Goal: Transaction & Acquisition: Purchase product/service

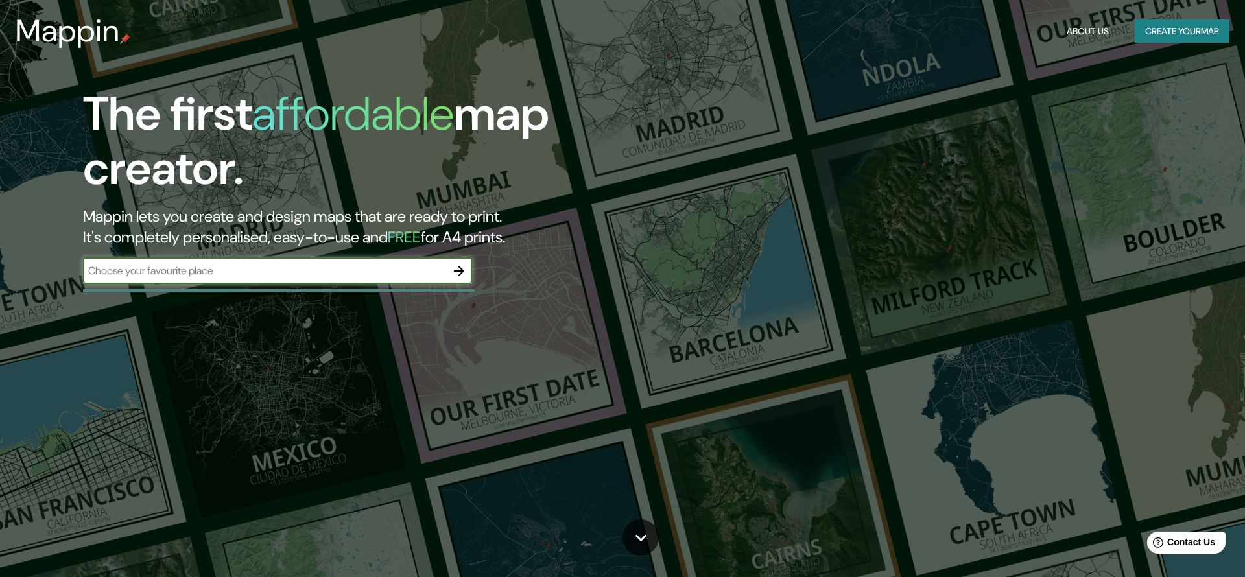
click at [199, 274] on input "text" at bounding box center [264, 270] width 363 height 15
type input "outokumpu"
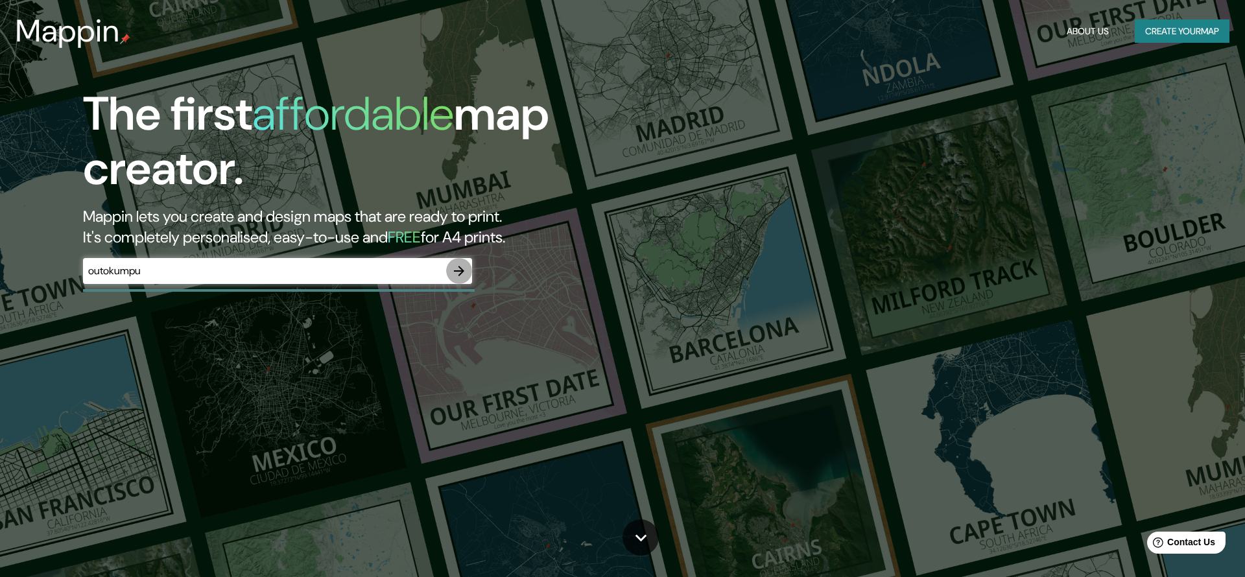
click at [453, 271] on icon "button" at bounding box center [459, 271] width 16 height 16
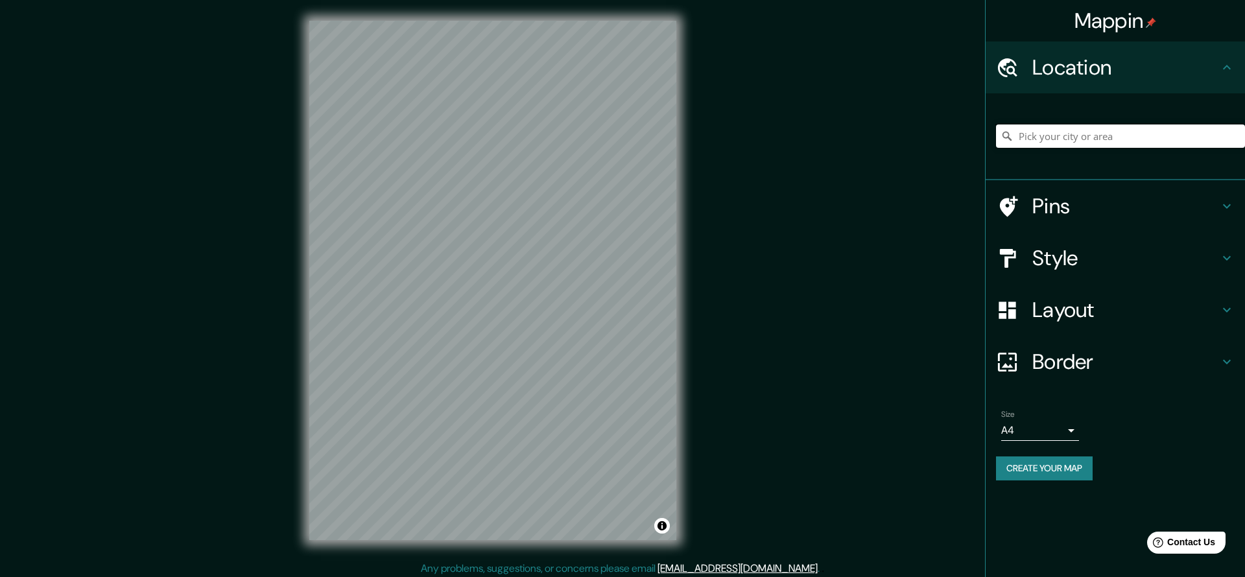
click at [1079, 132] on input "Pick your city or area" at bounding box center [1120, 136] width 249 height 23
click at [1097, 64] on h4 "Location" at bounding box center [1126, 67] width 187 height 26
click at [1065, 134] on input "Pick your city or area" at bounding box center [1120, 136] width 249 height 23
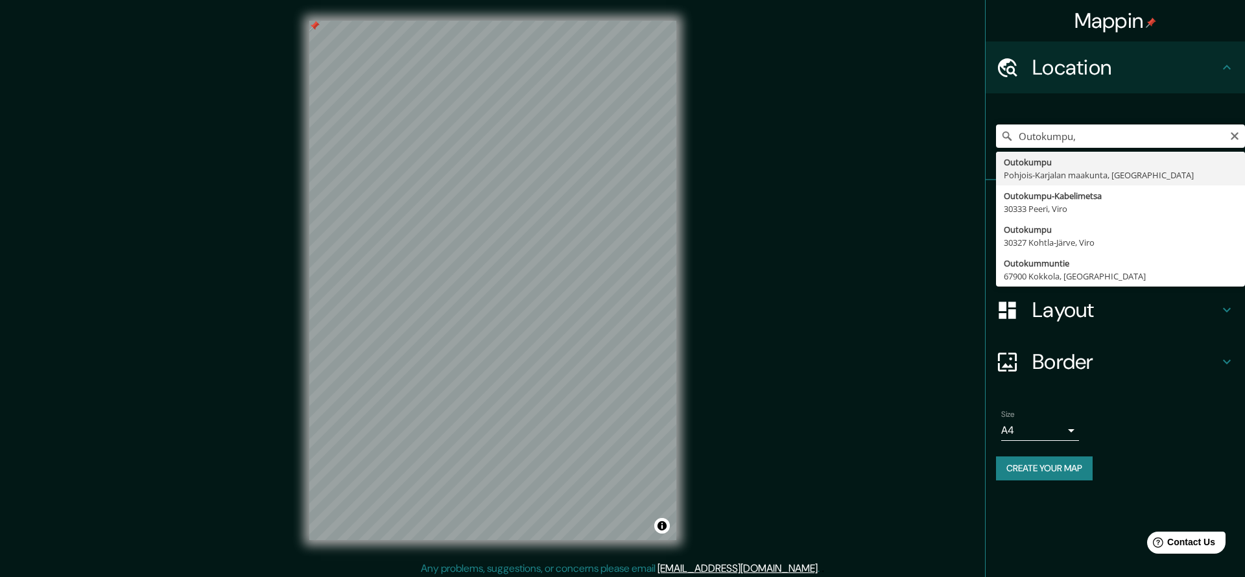
type input "Outokumpu, [GEOGRAPHIC_DATA], [GEOGRAPHIC_DATA]"
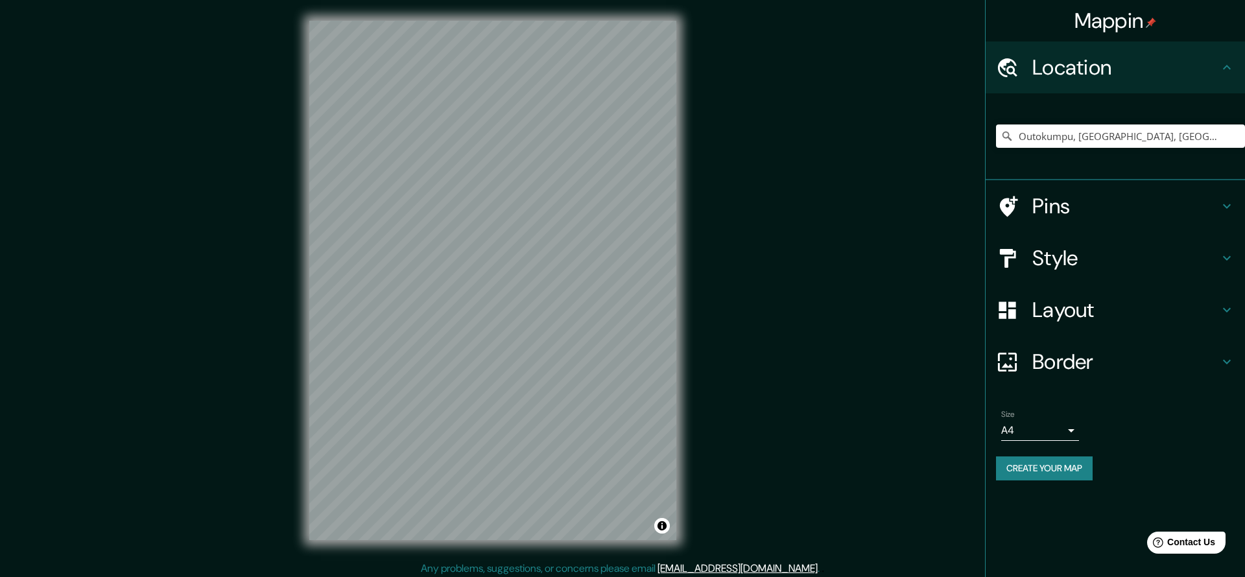
click at [1075, 209] on h4 "Pins" at bounding box center [1126, 206] width 187 height 26
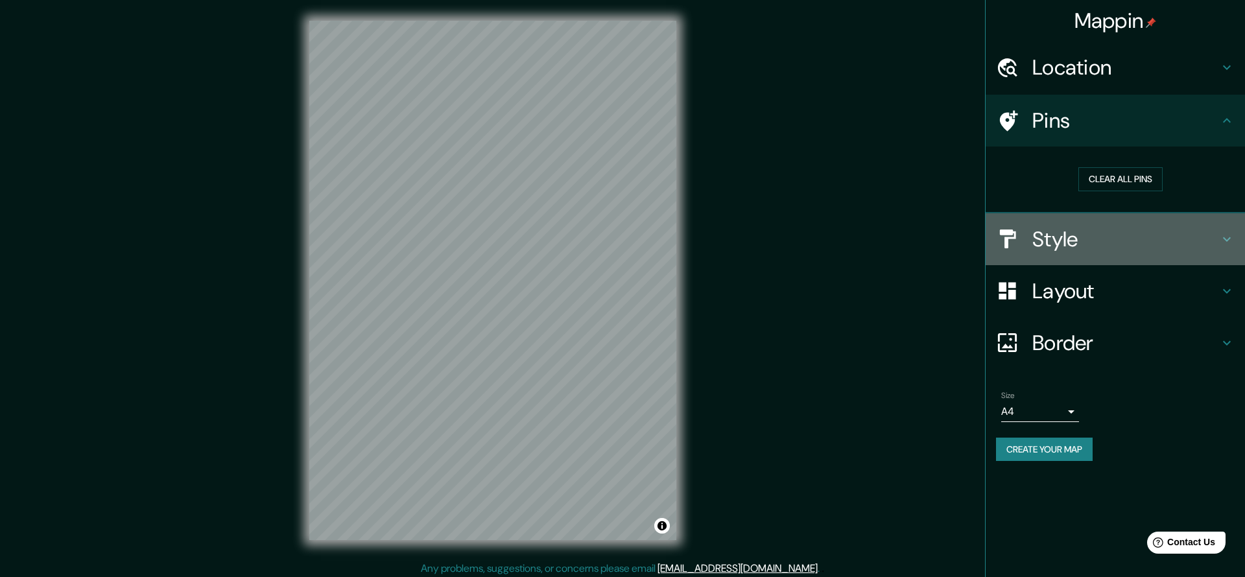
click at [1051, 229] on h4 "Style" at bounding box center [1126, 239] width 187 height 26
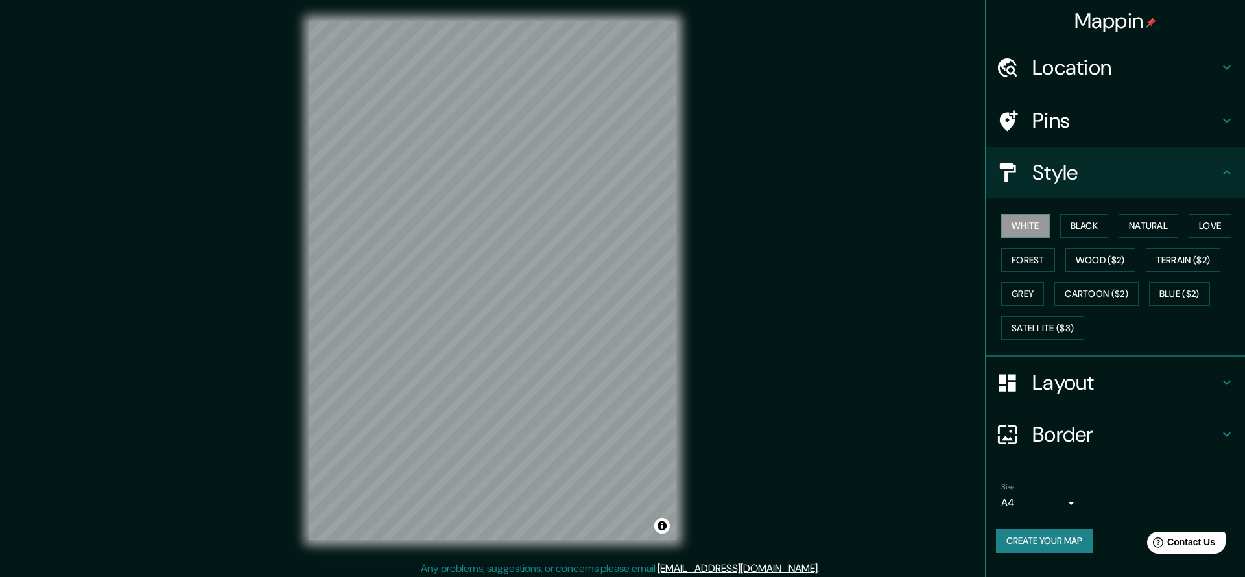
click at [1059, 121] on h4 "Pins" at bounding box center [1126, 121] width 187 height 26
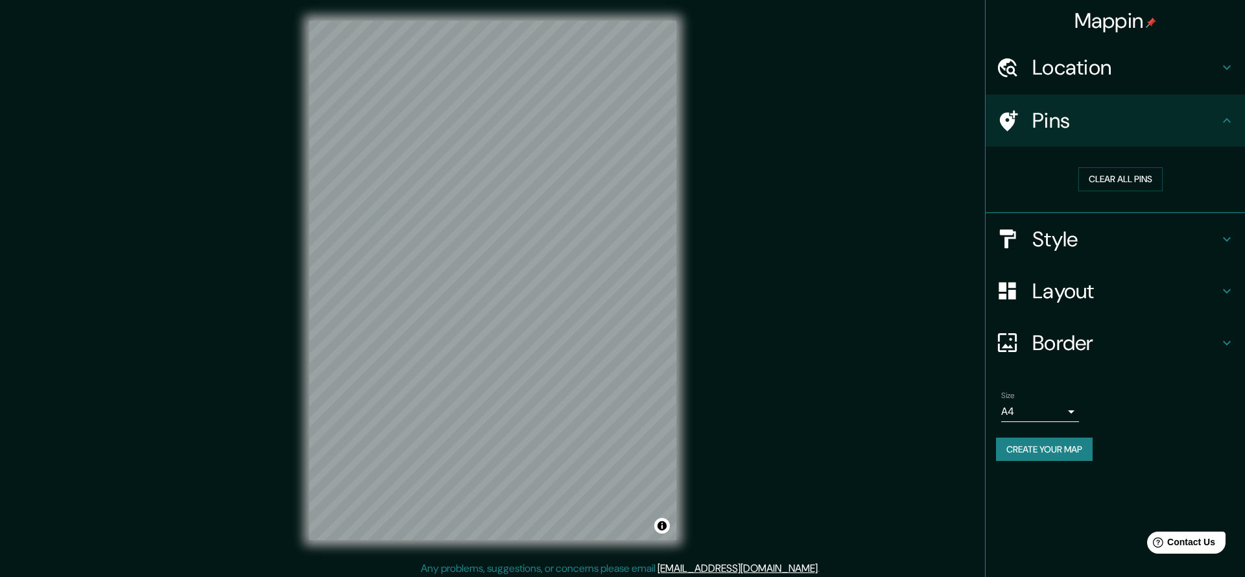
click at [1059, 121] on h4 "Pins" at bounding box center [1126, 121] width 187 height 26
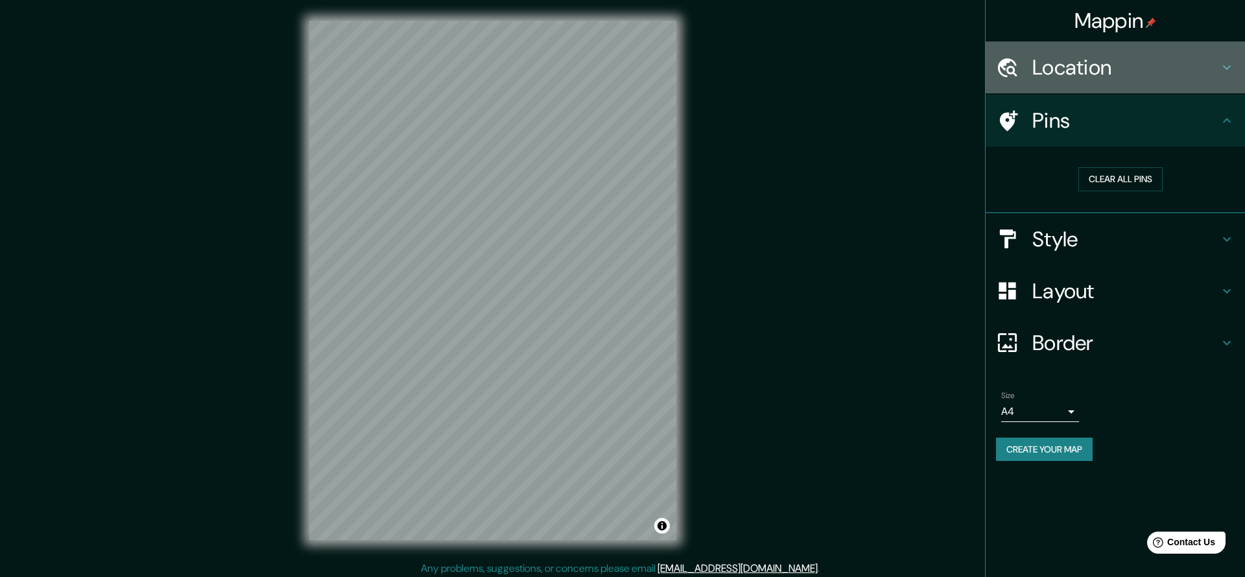
click at [1066, 67] on h4 "Location" at bounding box center [1126, 67] width 187 height 26
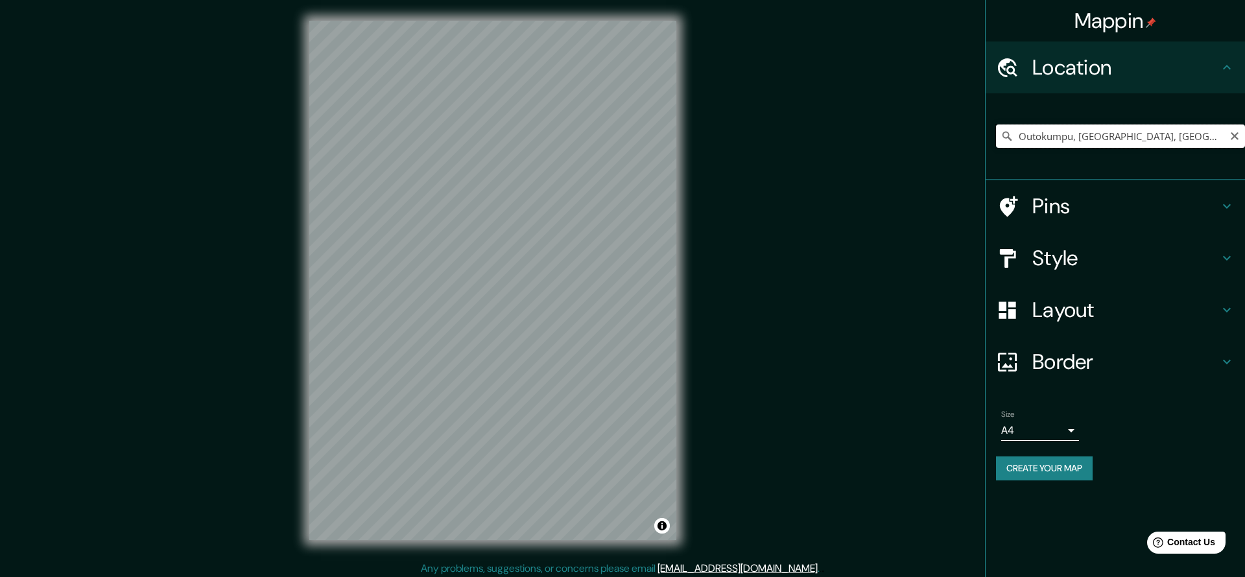
click at [1136, 133] on input "Outokumpu, [GEOGRAPHIC_DATA], [GEOGRAPHIC_DATA]" at bounding box center [1120, 136] width 249 height 23
click at [1045, 136] on input "Pick your city or area" at bounding box center [1120, 136] width 249 height 23
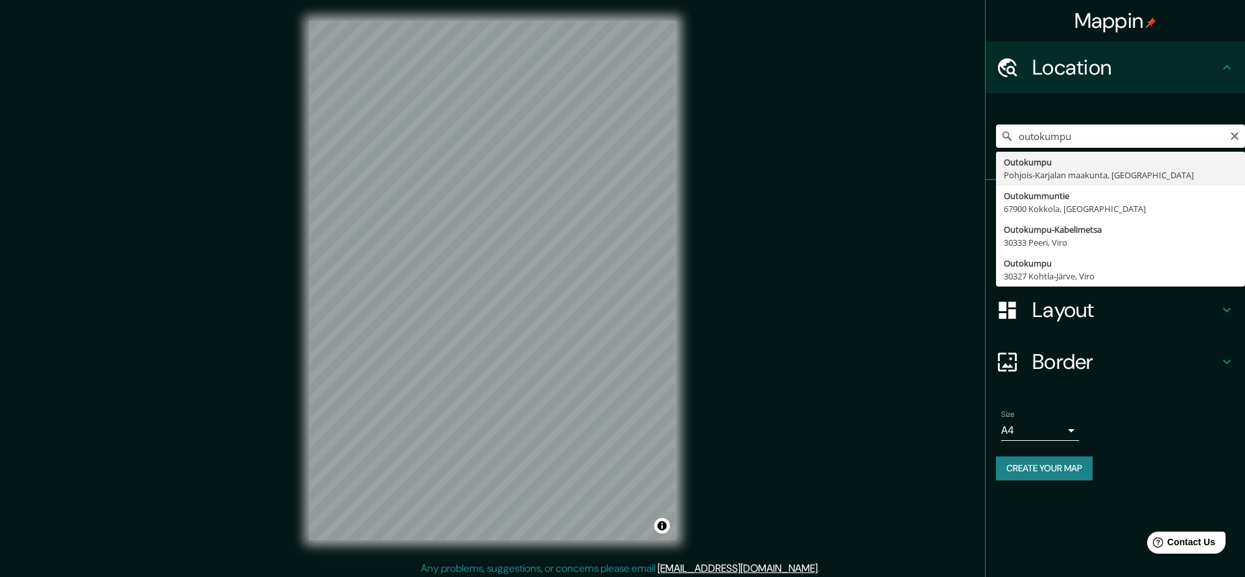
type input "Outokumpu, [GEOGRAPHIC_DATA], [GEOGRAPHIC_DATA]"
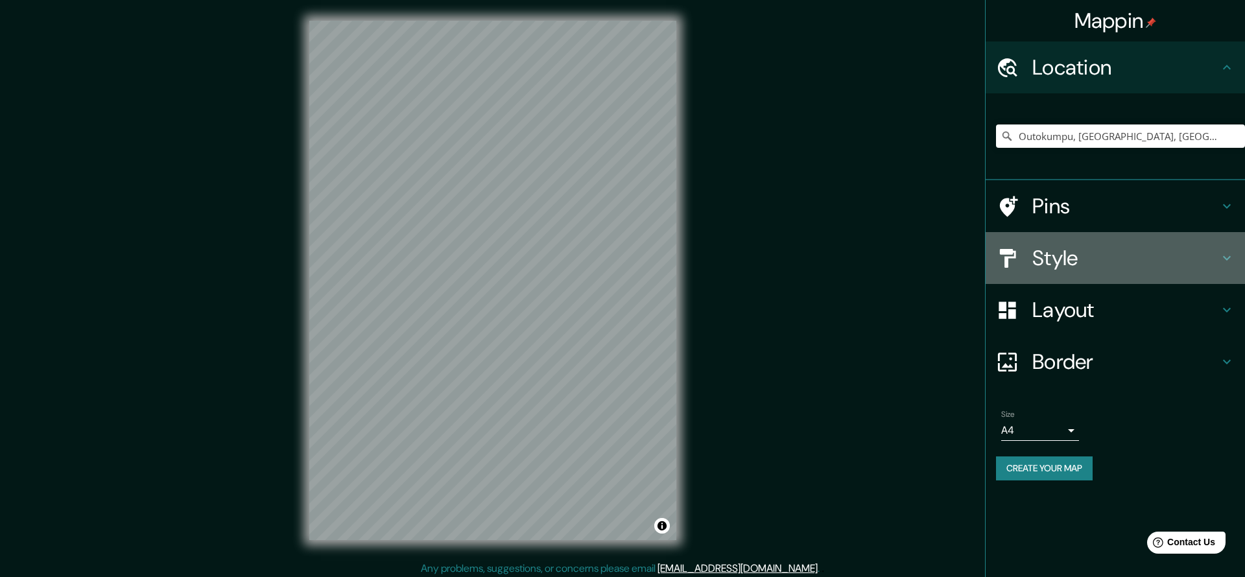
click at [1071, 265] on h4 "Style" at bounding box center [1126, 258] width 187 height 26
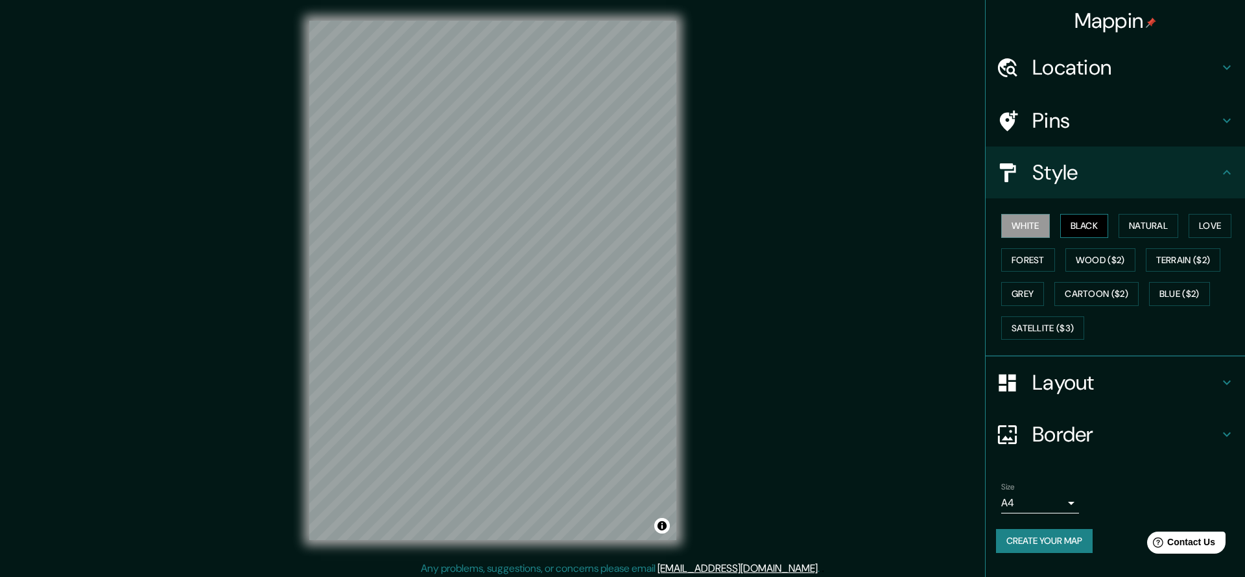
click at [1084, 230] on button "Black" at bounding box center [1085, 226] width 49 height 24
click at [1022, 225] on button "White" at bounding box center [1026, 226] width 49 height 24
click at [1088, 381] on h4 "Layout" at bounding box center [1126, 383] width 187 height 26
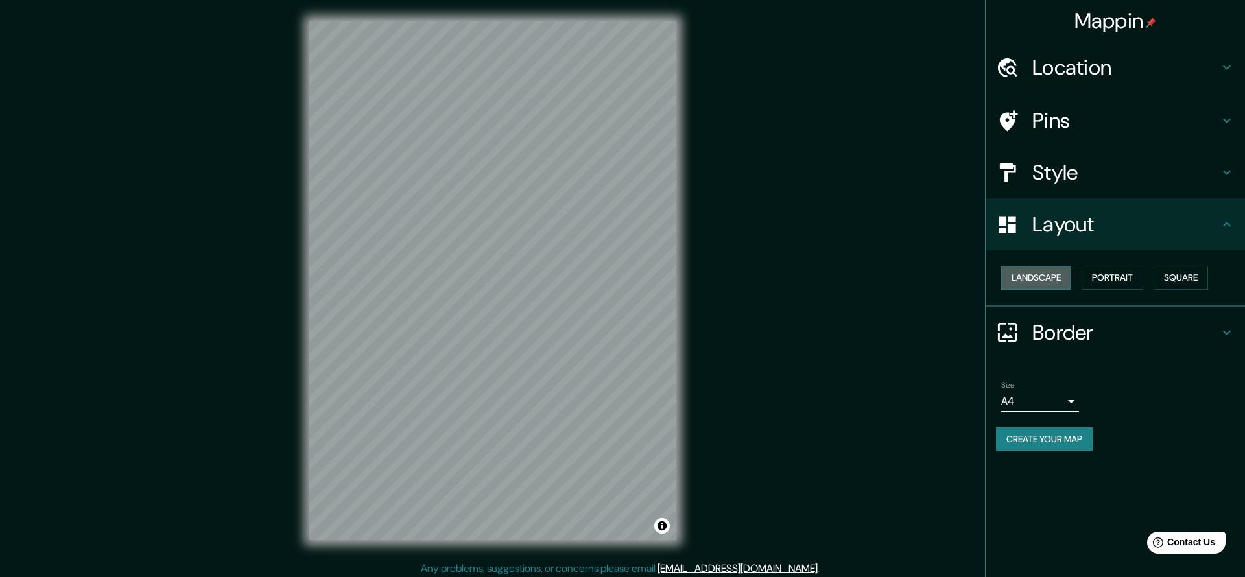
click at [1042, 277] on button "Landscape" at bounding box center [1037, 278] width 70 height 24
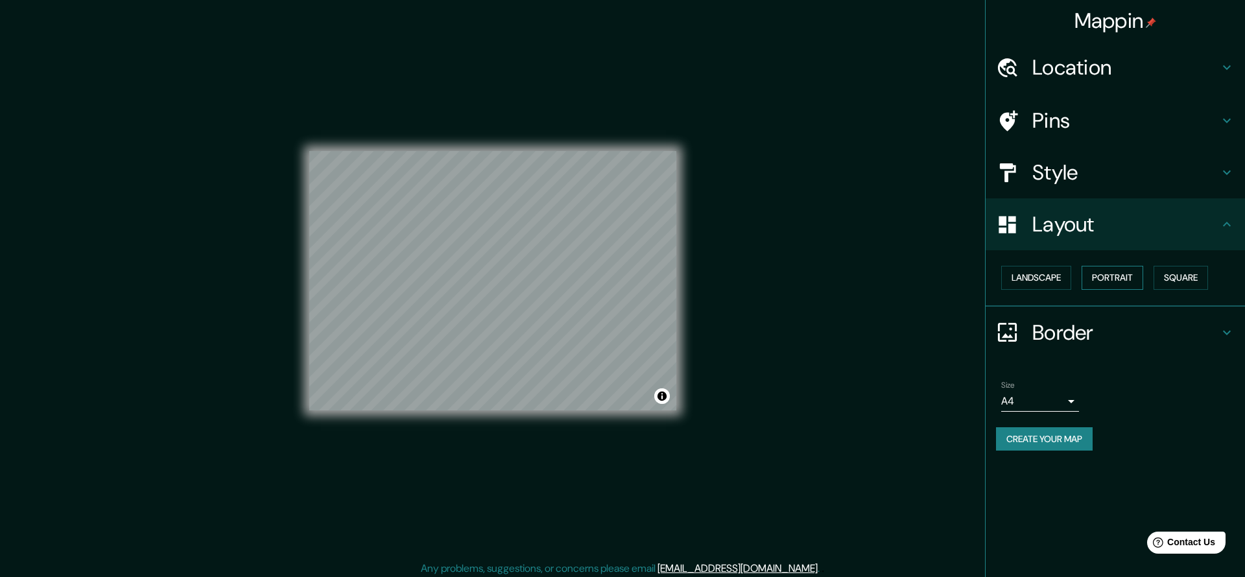
click at [1108, 278] on button "Portrait" at bounding box center [1113, 278] width 62 height 24
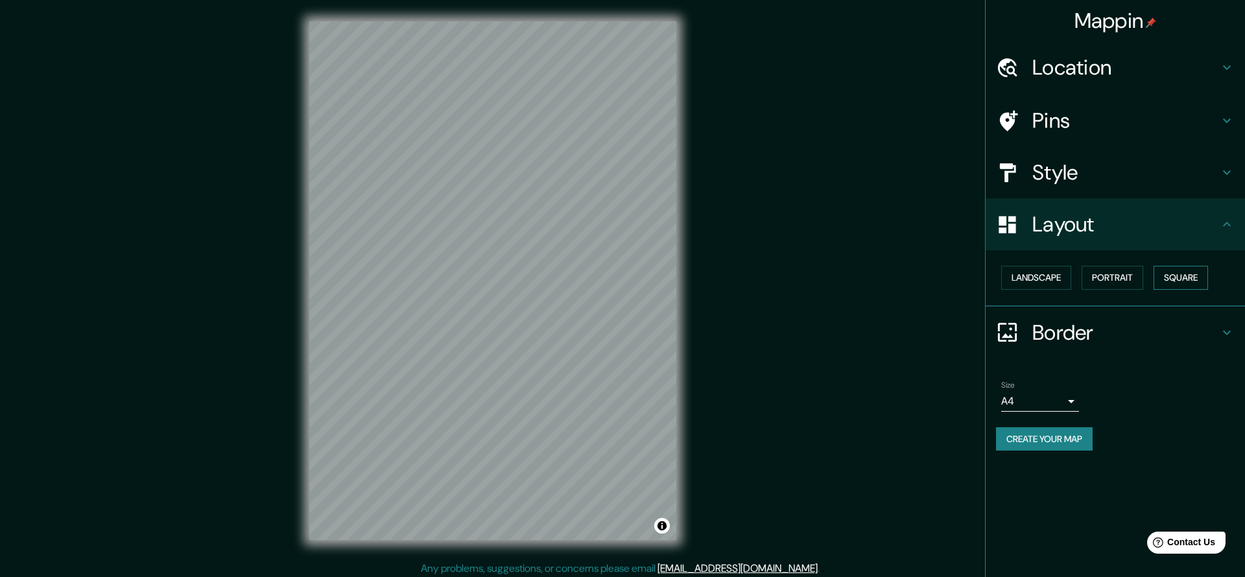
click at [1170, 276] on button "Square" at bounding box center [1181, 278] width 54 height 24
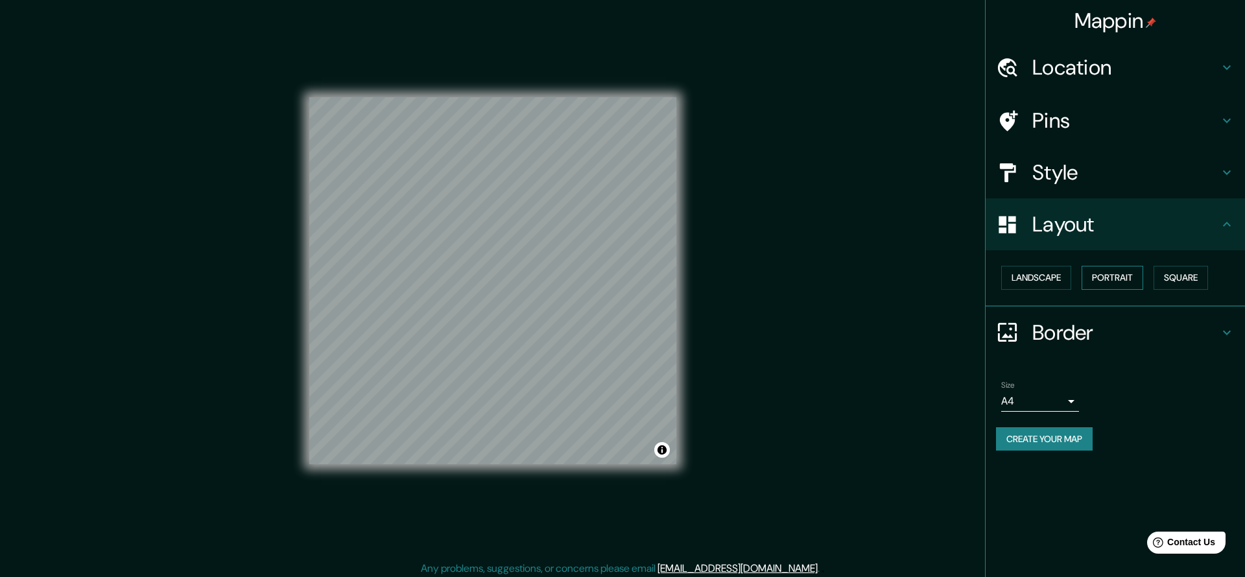
click at [1108, 277] on button "Portrait" at bounding box center [1113, 278] width 62 height 24
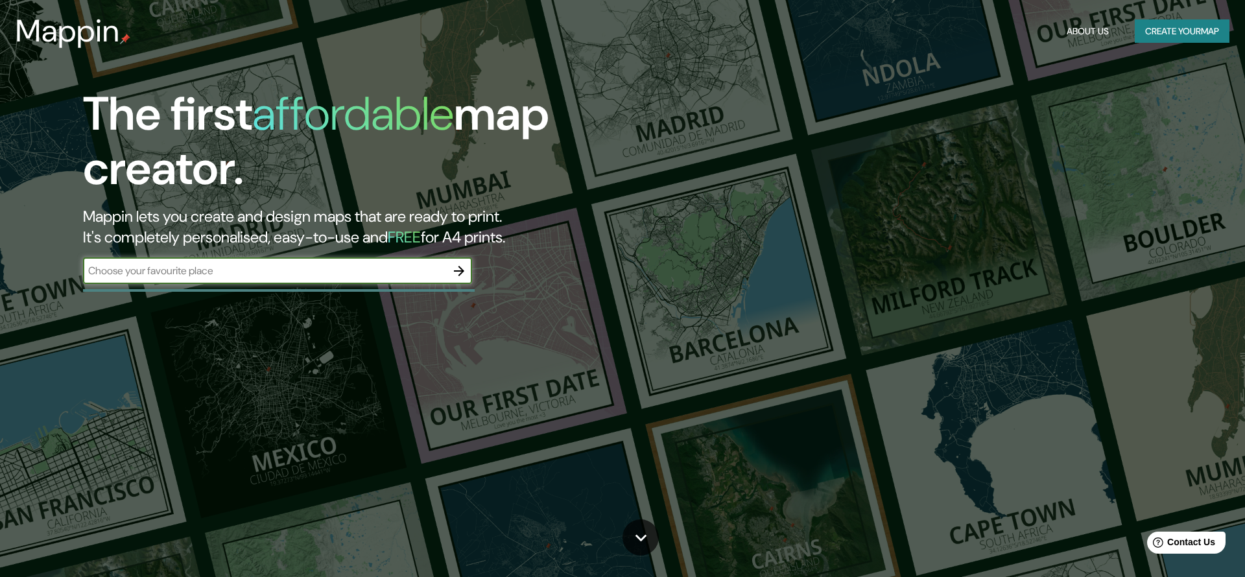
click at [385, 269] on input "text" at bounding box center [264, 270] width 363 height 15
click at [1175, 35] on button "Create your map" at bounding box center [1182, 31] width 95 height 24
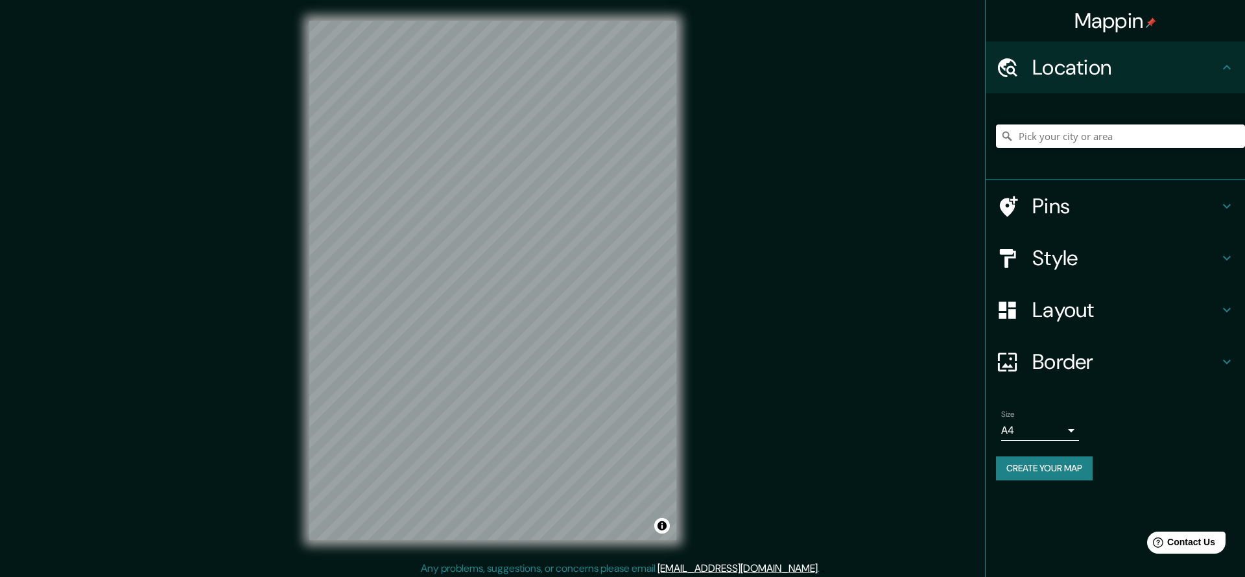
click at [1042, 134] on input "Pick your city or area" at bounding box center [1120, 136] width 249 height 23
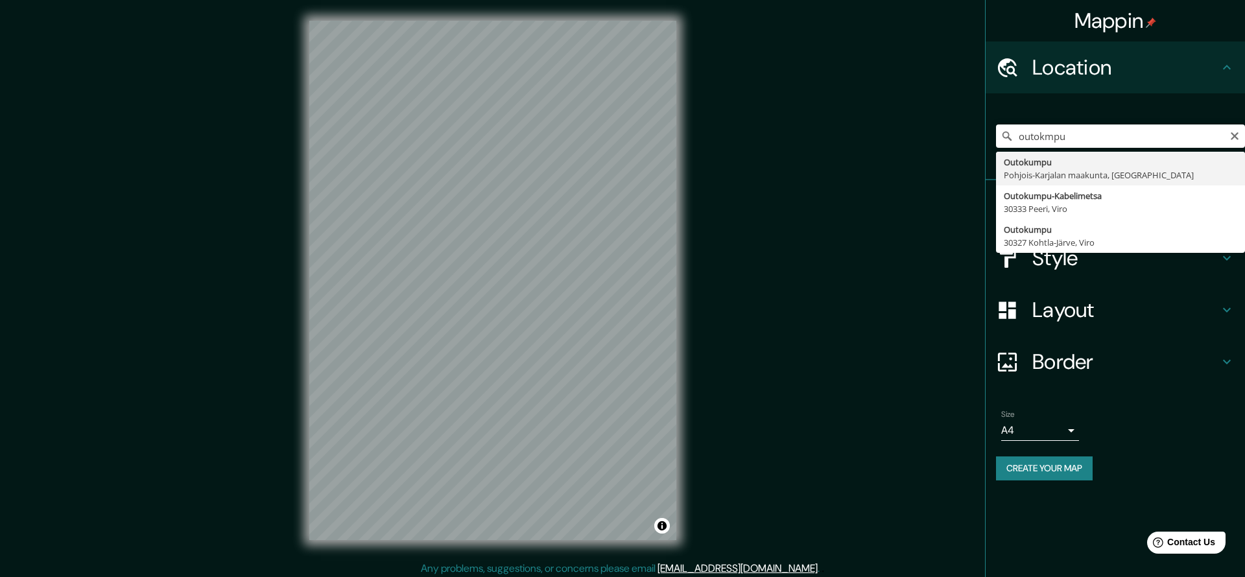
type input "Outokumpu, [GEOGRAPHIC_DATA], [GEOGRAPHIC_DATA]"
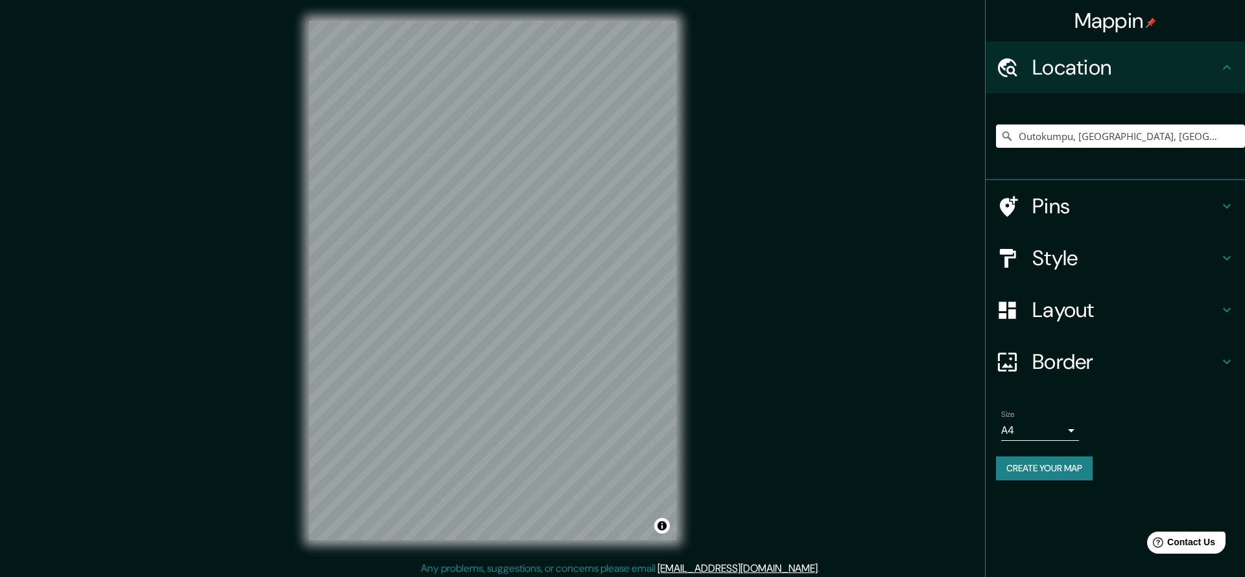
click at [268, 161] on div "Mappin Location Outokumpu, Pohjois-Karjalan maakunta, Suomi Pins Style Layout B…" at bounding box center [622, 291] width 1245 height 582
click at [292, 239] on div "© Mapbox © OpenStreetMap Improve this map" at bounding box center [493, 280] width 409 height 561
click at [1076, 262] on h4 "Style" at bounding box center [1126, 258] width 187 height 26
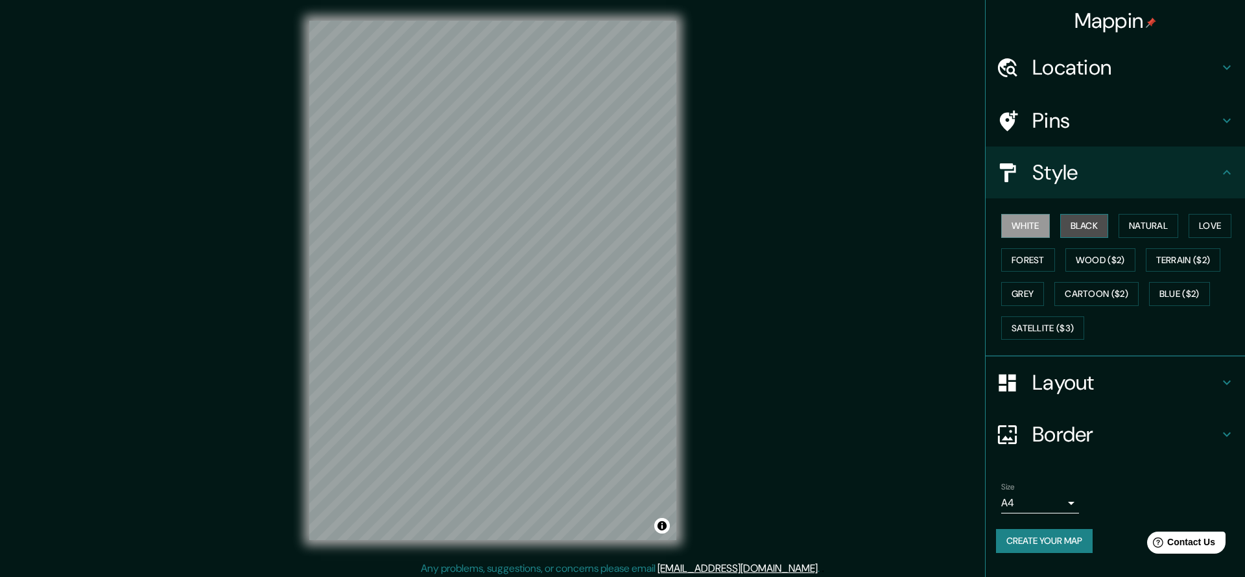
click at [1077, 232] on button "Black" at bounding box center [1085, 226] width 49 height 24
click at [1149, 224] on button "Natural" at bounding box center [1149, 226] width 60 height 24
click at [1212, 224] on button "Love" at bounding box center [1210, 226] width 43 height 24
click at [1018, 254] on button "Forest" at bounding box center [1029, 260] width 54 height 24
click at [1127, 256] on button "Wood ($2)" at bounding box center [1101, 260] width 70 height 24
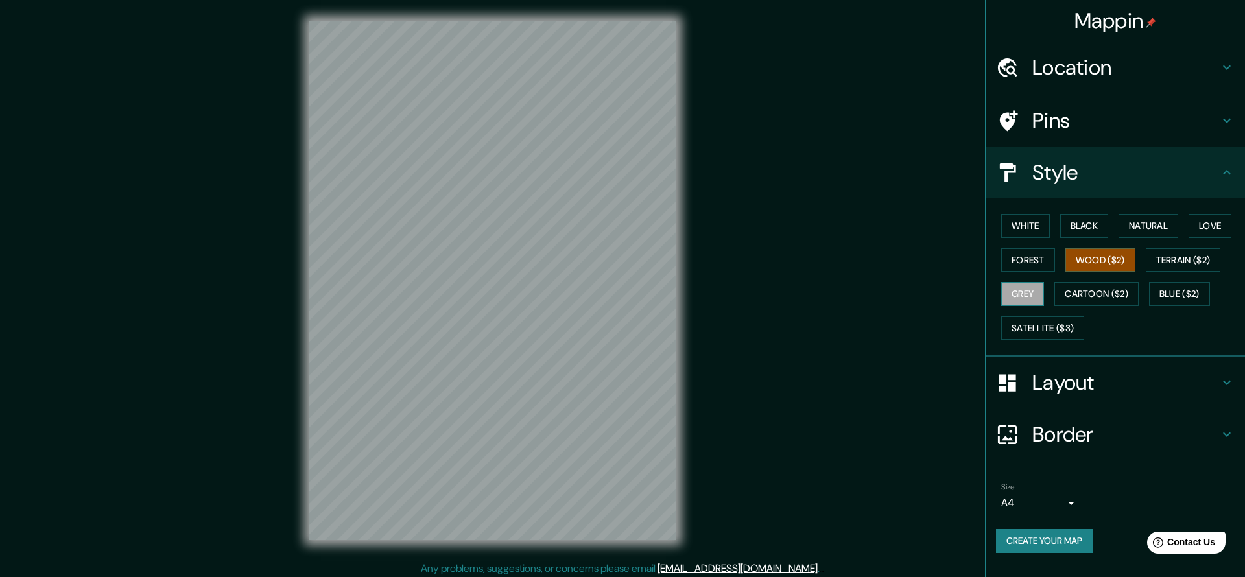
click at [1031, 287] on button "Grey" at bounding box center [1023, 294] width 43 height 24
click at [1035, 225] on button "White" at bounding box center [1026, 226] width 49 height 24
click at [1091, 381] on h4 "Layout" at bounding box center [1126, 383] width 187 height 26
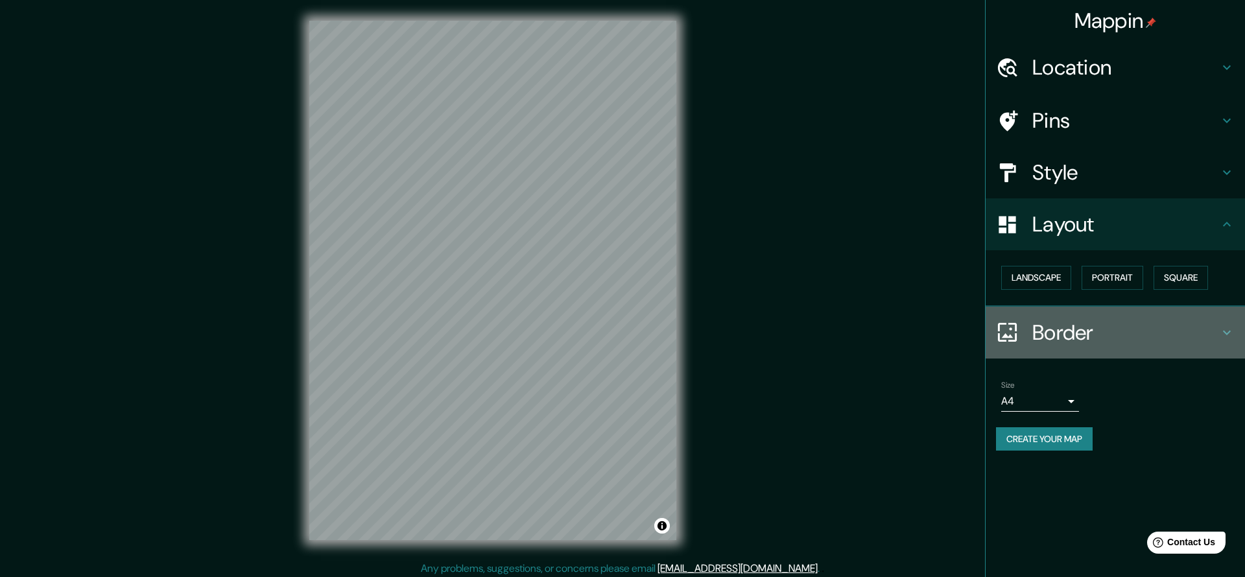
click at [1081, 334] on h4 "Border" at bounding box center [1126, 333] width 187 height 26
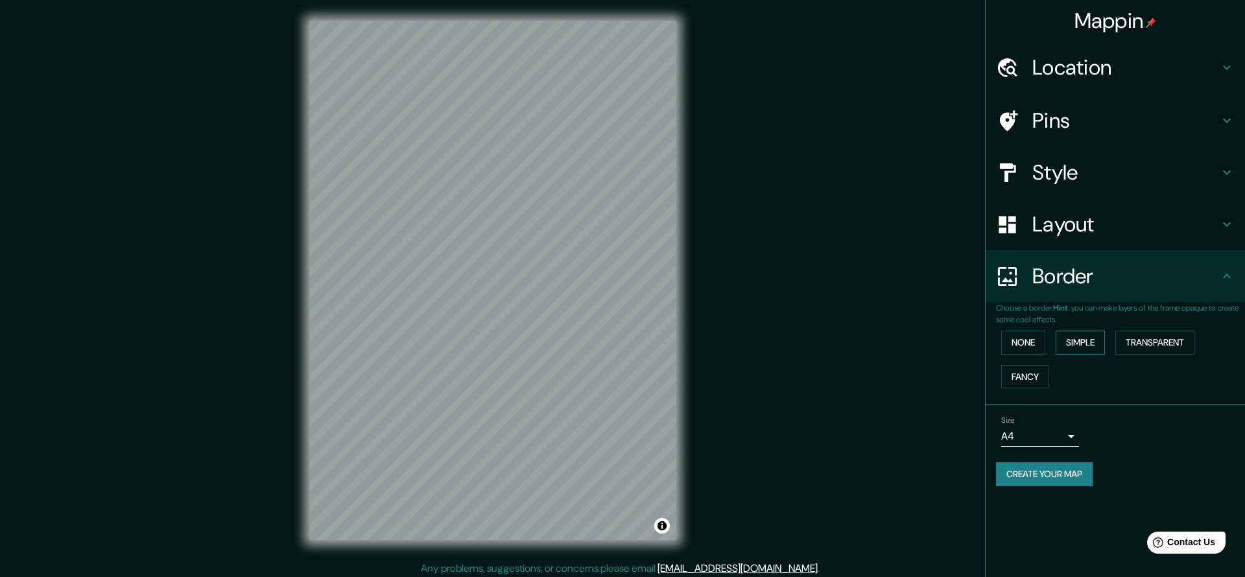
click at [1084, 341] on button "Simple" at bounding box center [1080, 343] width 49 height 24
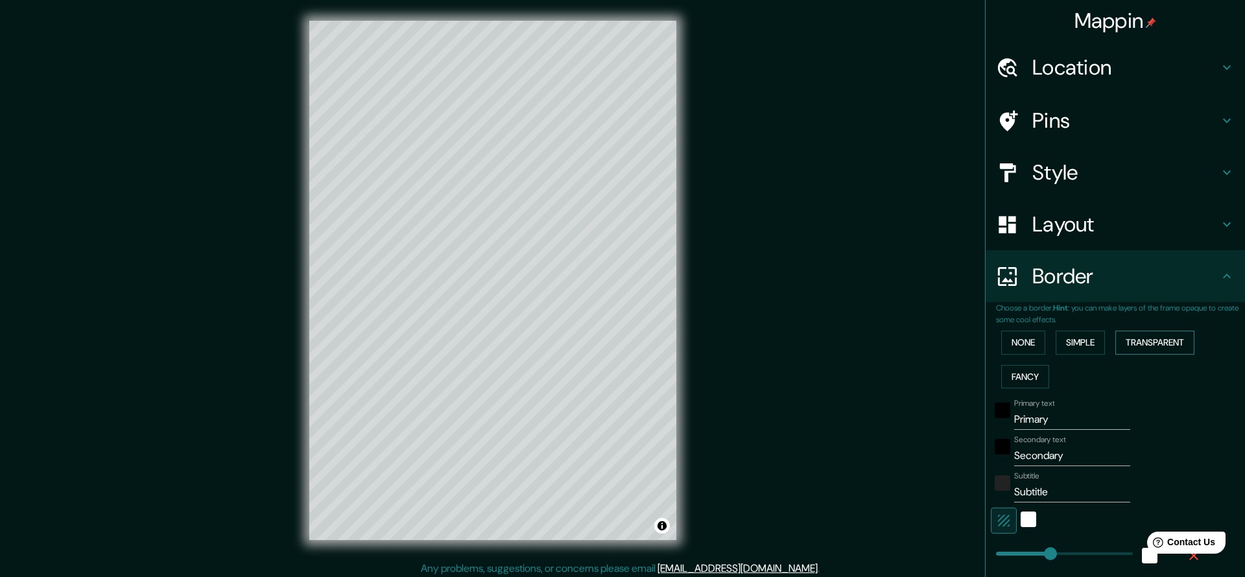
click at [1154, 340] on button "Transparent" at bounding box center [1155, 343] width 79 height 24
click at [1029, 369] on button "Fancy" at bounding box center [1026, 377] width 48 height 24
click at [1090, 349] on button "Simple" at bounding box center [1080, 343] width 49 height 24
click at [1052, 111] on h4 "Pins" at bounding box center [1126, 121] width 187 height 26
type input "226"
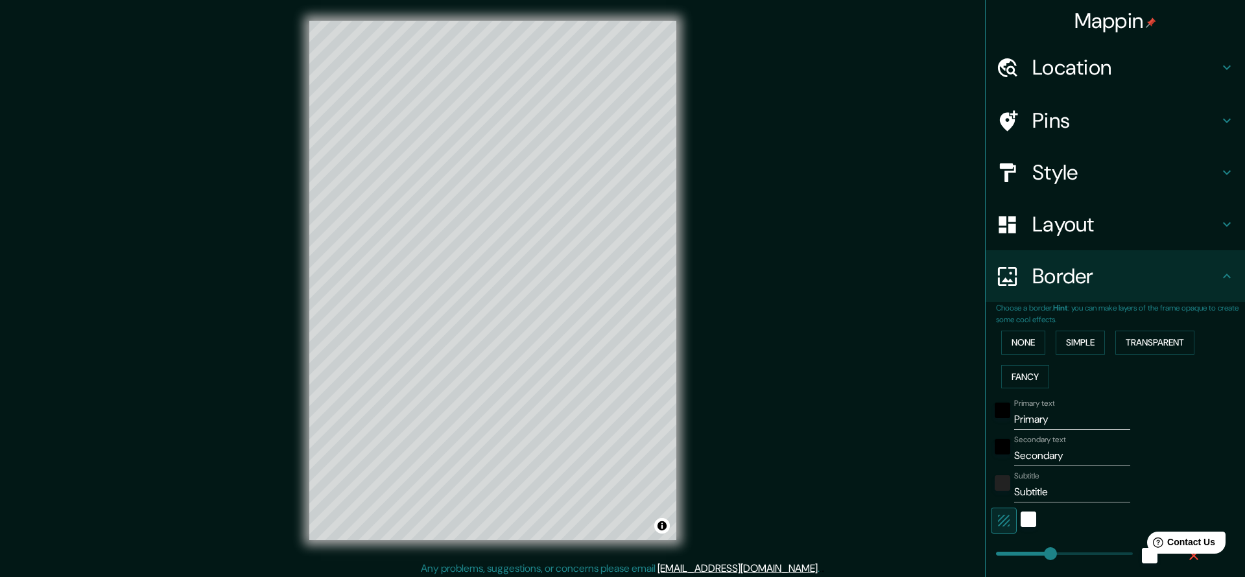
type input "45"
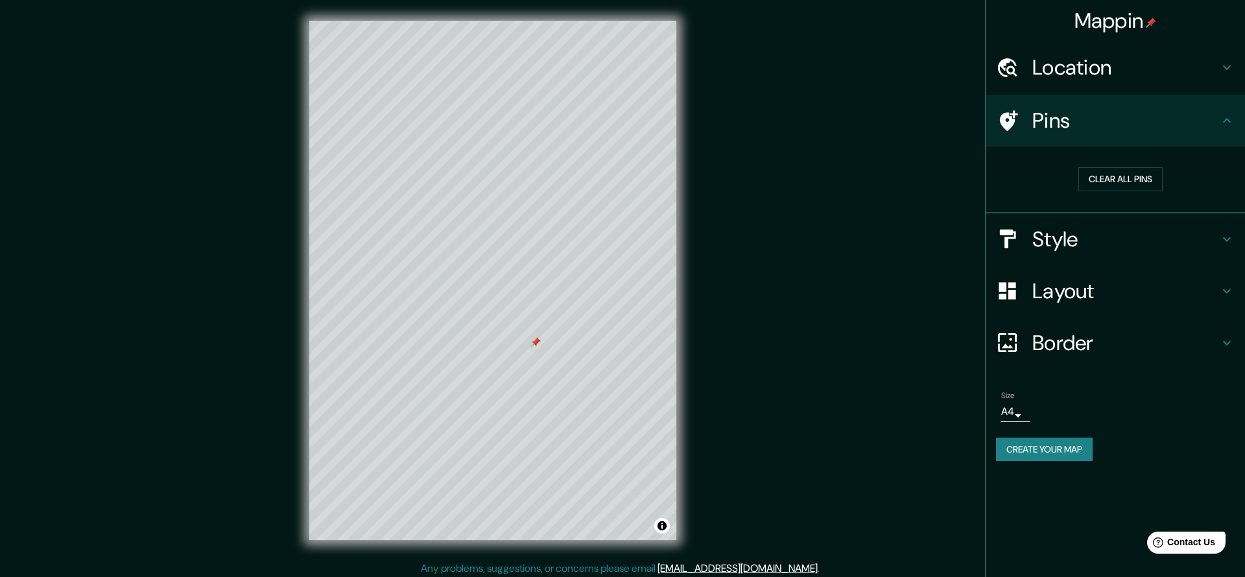
click at [1098, 342] on h4 "Border" at bounding box center [1126, 343] width 187 height 26
type input "226"
type input "45"
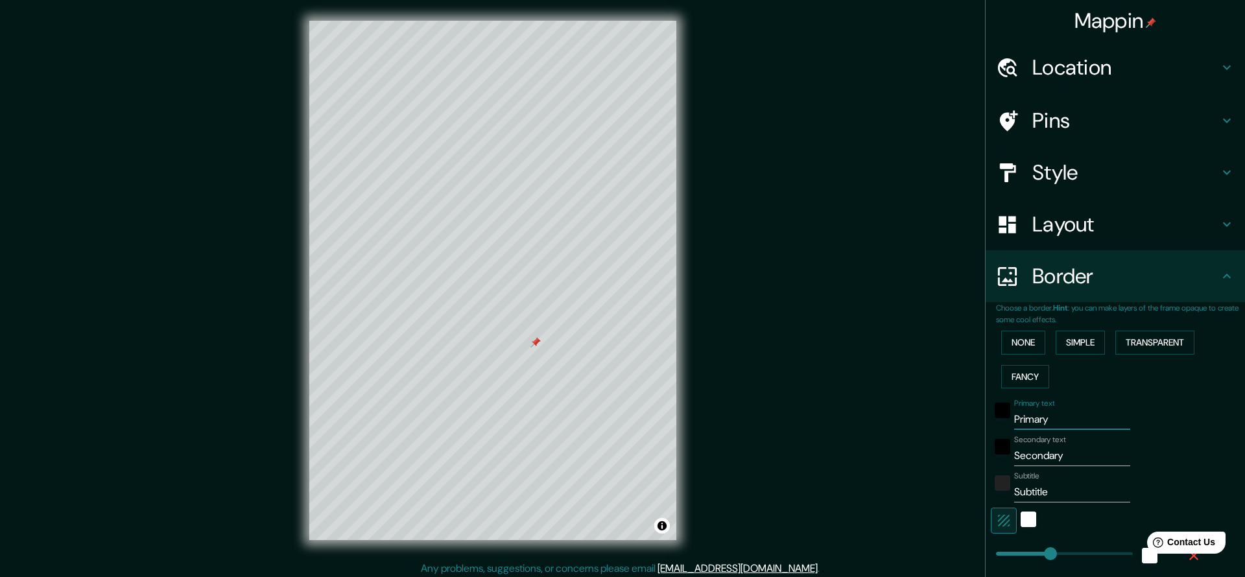
drag, startPoint x: 1070, startPoint y: 419, endPoint x: 1002, endPoint y: 421, distance: 68.1
click at [1002, 421] on div "Primary text Primary" at bounding box center [1097, 414] width 213 height 31
type input "T"
type input "226"
type input "45"
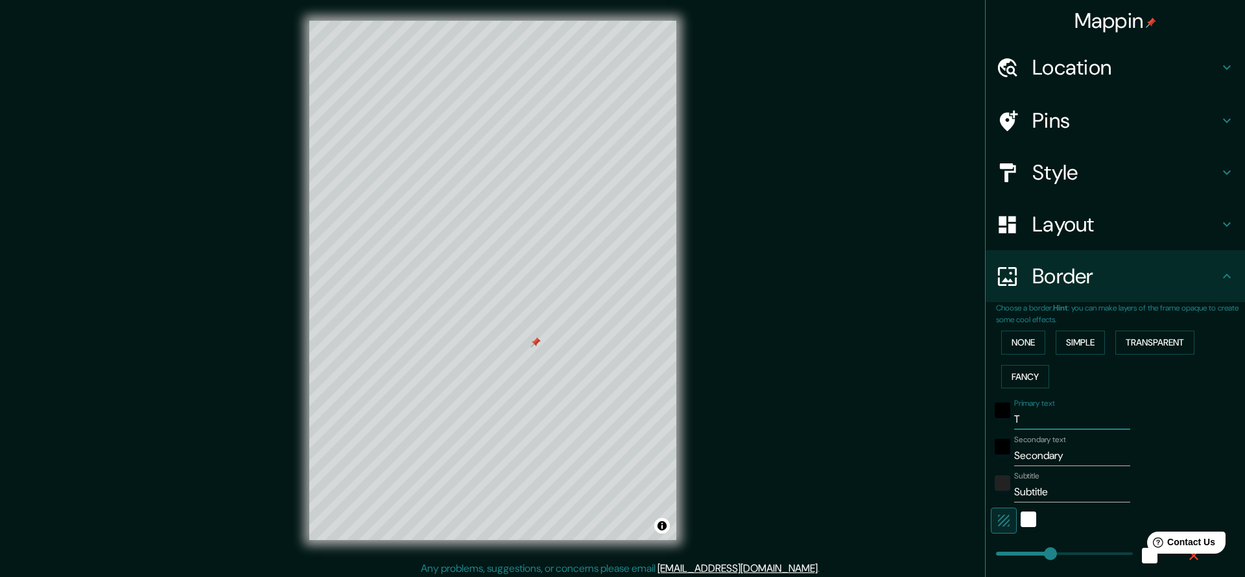
type input "Tu"
type input "226"
type input "45"
type input "Tup"
type input "226"
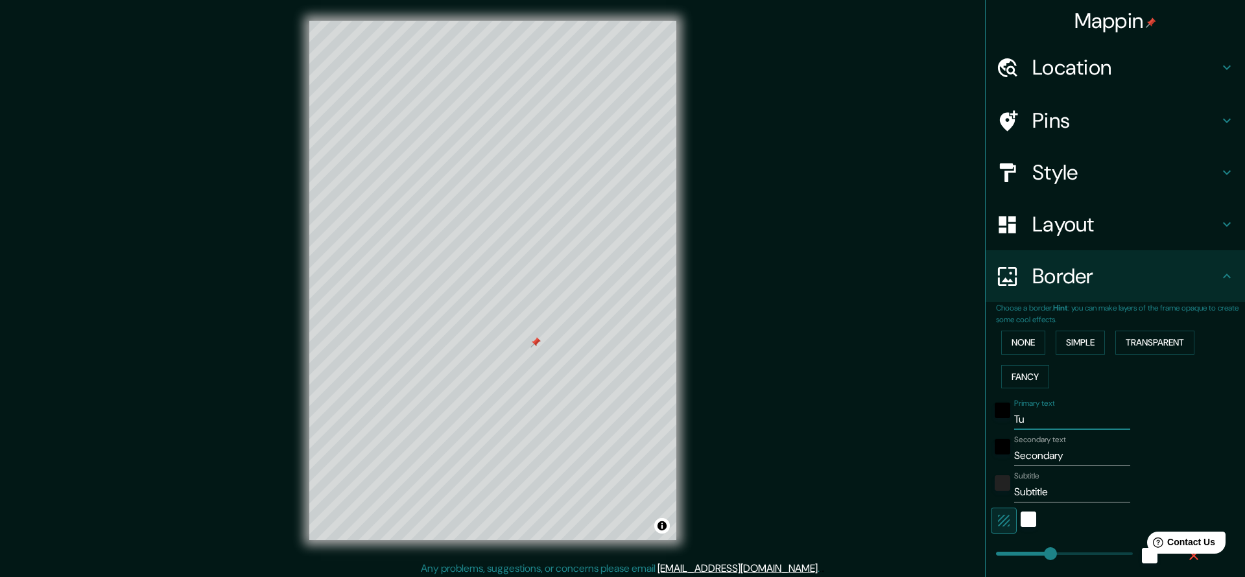
type input "45"
type input "Tupl"
type input "226"
type input "45"
type input "Tupla"
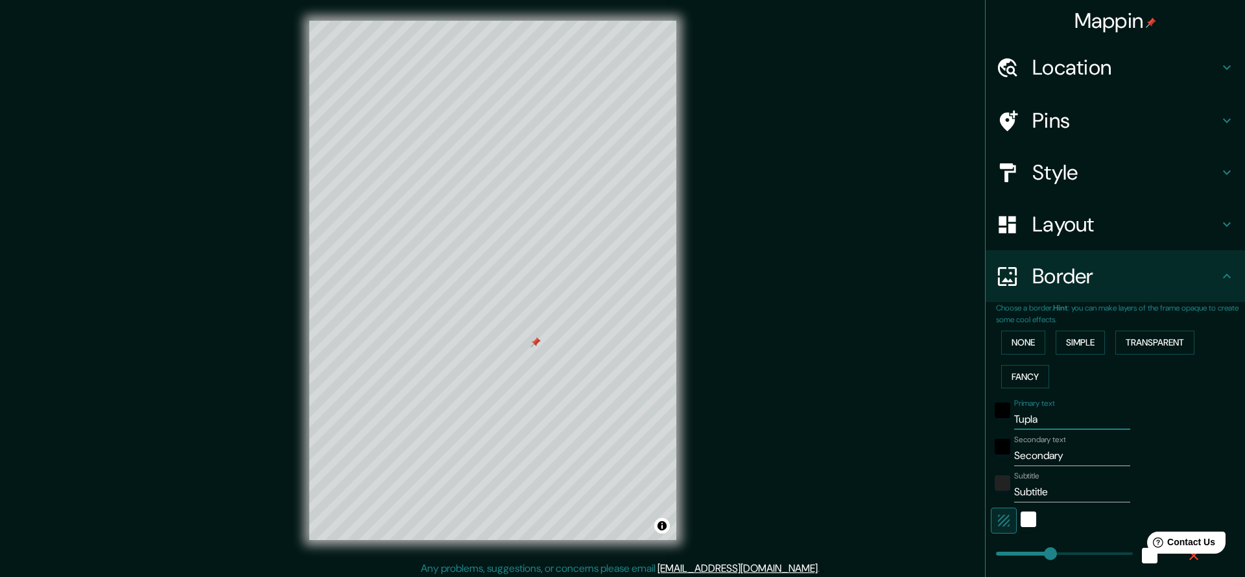
type input "226"
type input "45"
type input "Tuplah"
type input "226"
type input "45"
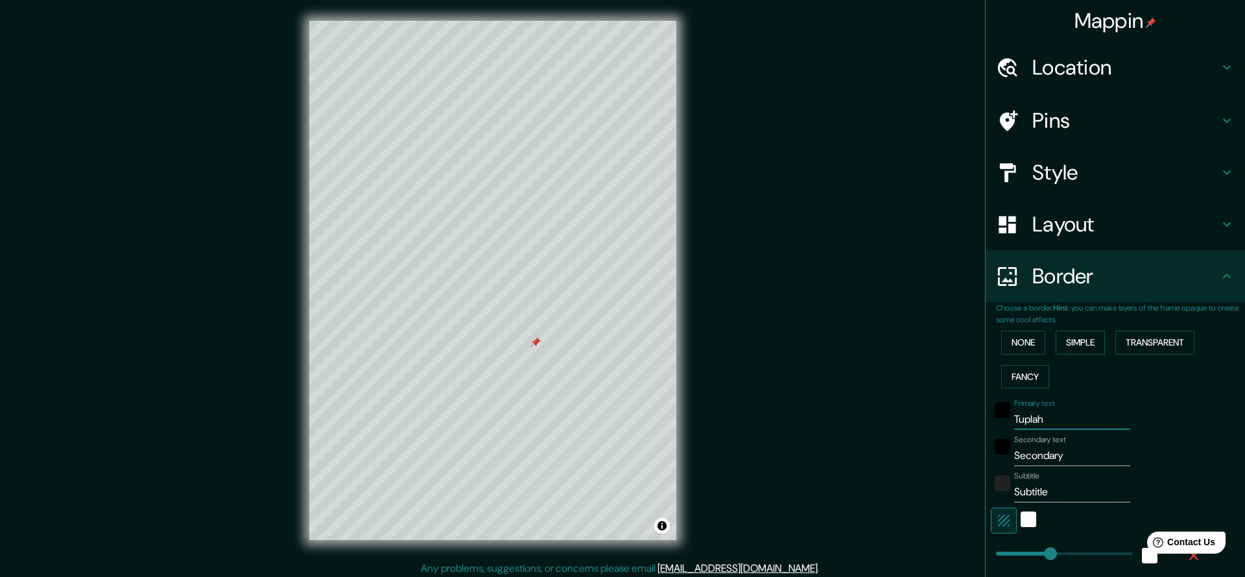
type input "Tuplahi"
type input "226"
type input "45"
type input "Tuplahiek"
type input "226"
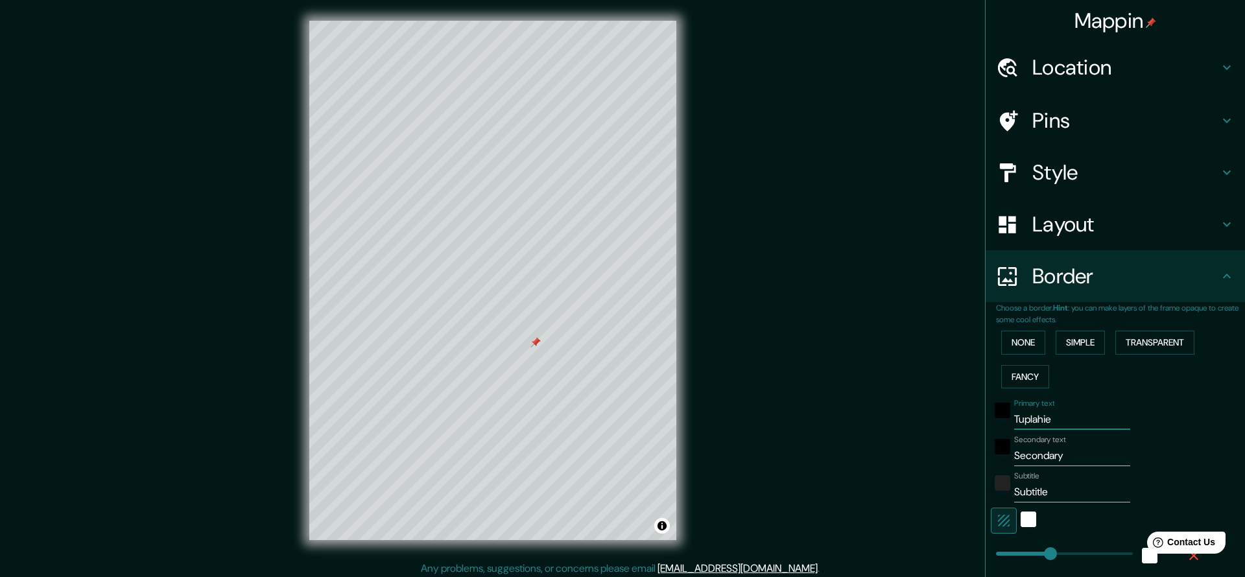
type input "45"
type input "Tuplahiekk"
type input "226"
type input "45"
type input "Tuplahiekka"
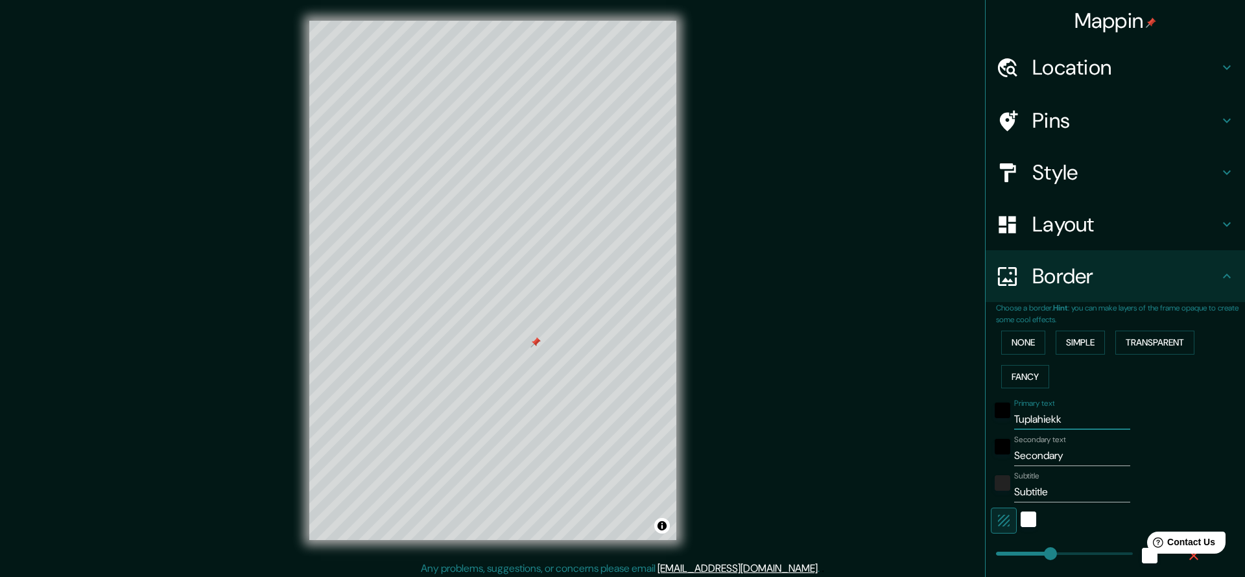
type input "226"
type input "45"
type input "Tuplahiekka"
click at [1074, 446] on input "Secondary" at bounding box center [1073, 456] width 116 height 21
drag, startPoint x: 1077, startPoint y: 450, endPoint x: 1011, endPoint y: 450, distance: 65.5
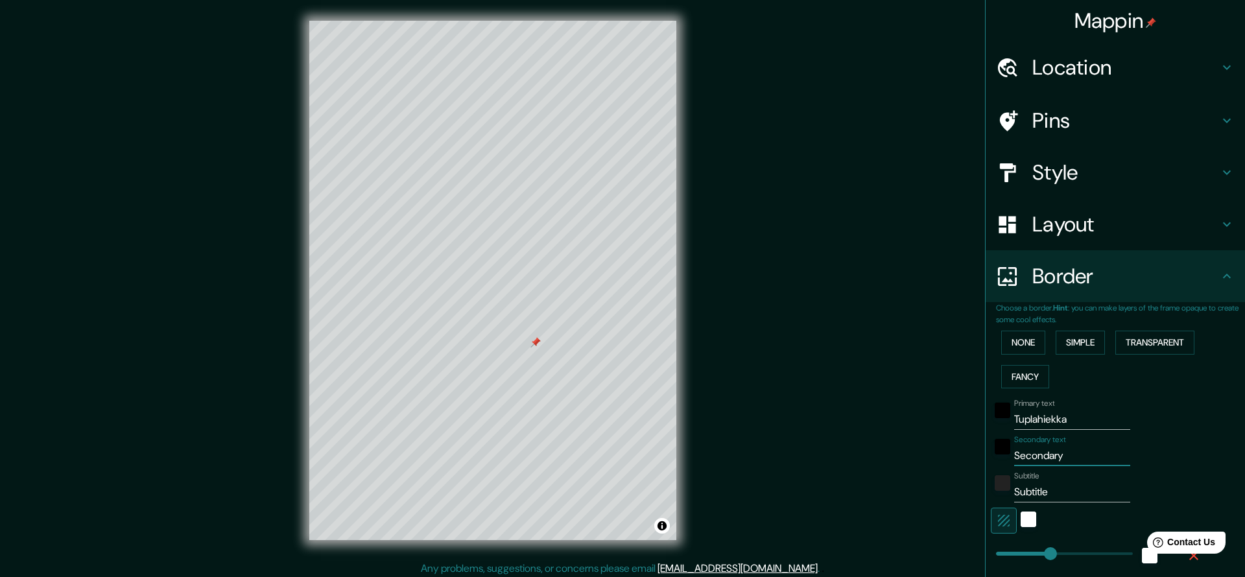
click at [1011, 450] on div "Secondary text Secondary" at bounding box center [1097, 450] width 213 height 31
type input "t"
type input "226"
type input "45"
drag, startPoint x: 1029, startPoint y: 457, endPoint x: 1005, endPoint y: 455, distance: 24.0
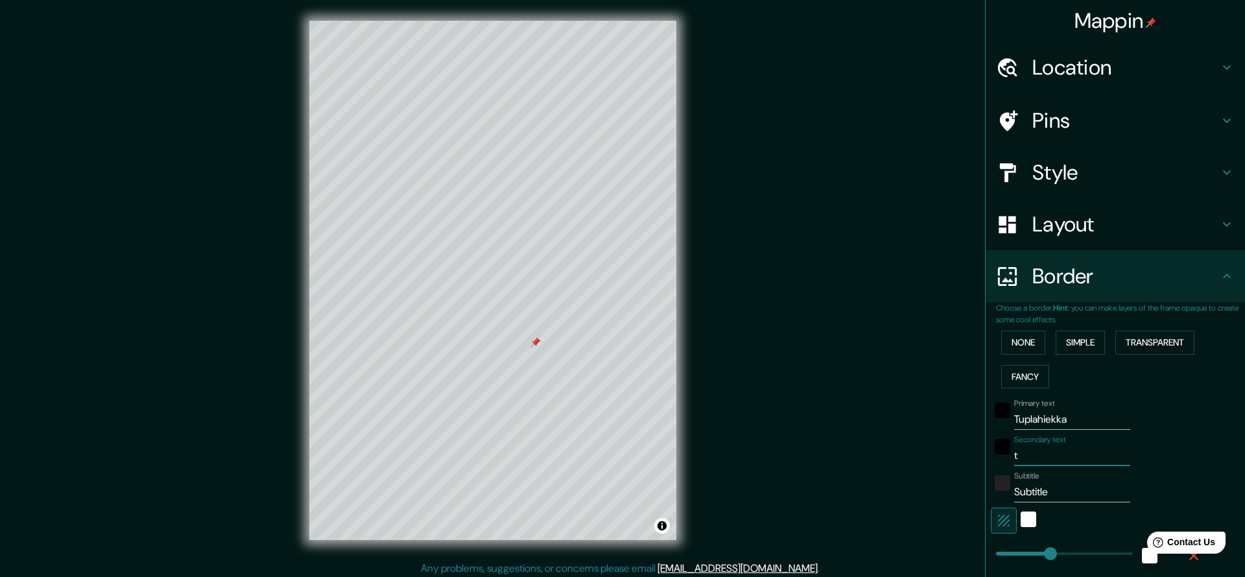
click at [1005, 455] on div "Secondary text t" at bounding box center [1097, 450] width 213 height 31
type input "S"
type input "226"
type input "45"
type input "Su"
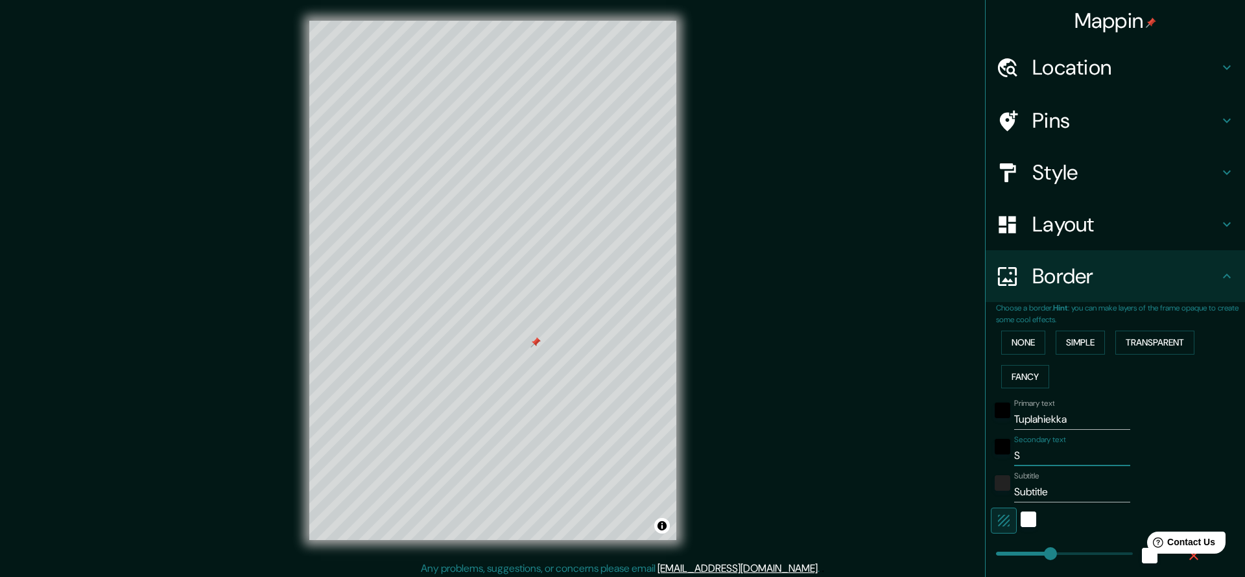
type input "226"
type input "45"
type input "Sum"
type input "226"
type input "45"
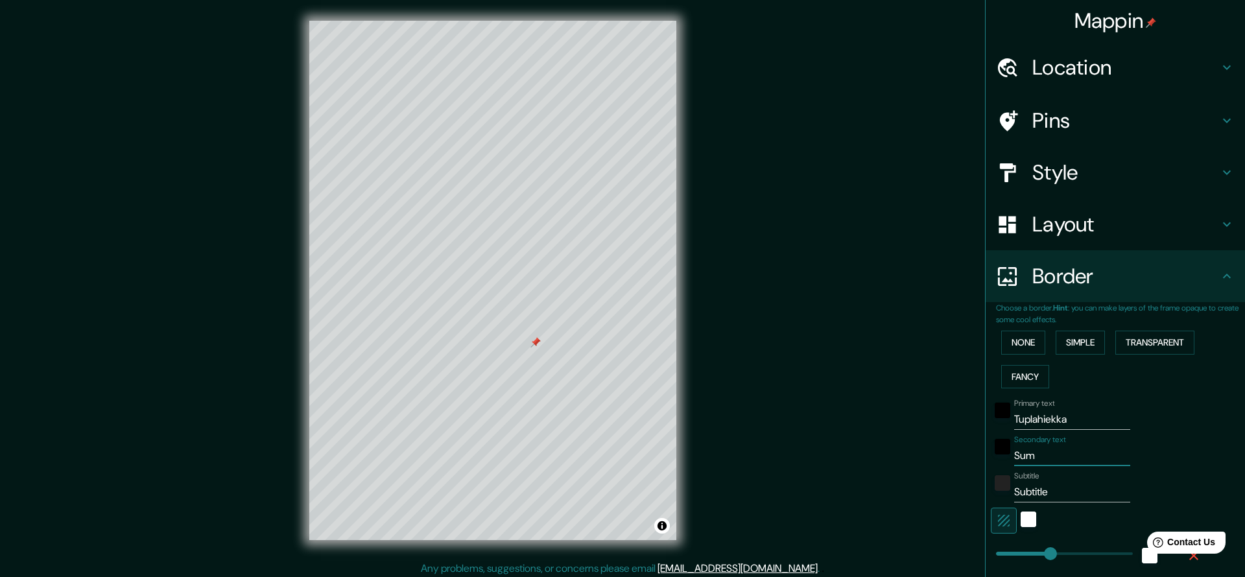
type input "Summ"
type input "226"
type input "45"
type input "Summa"
type input "226"
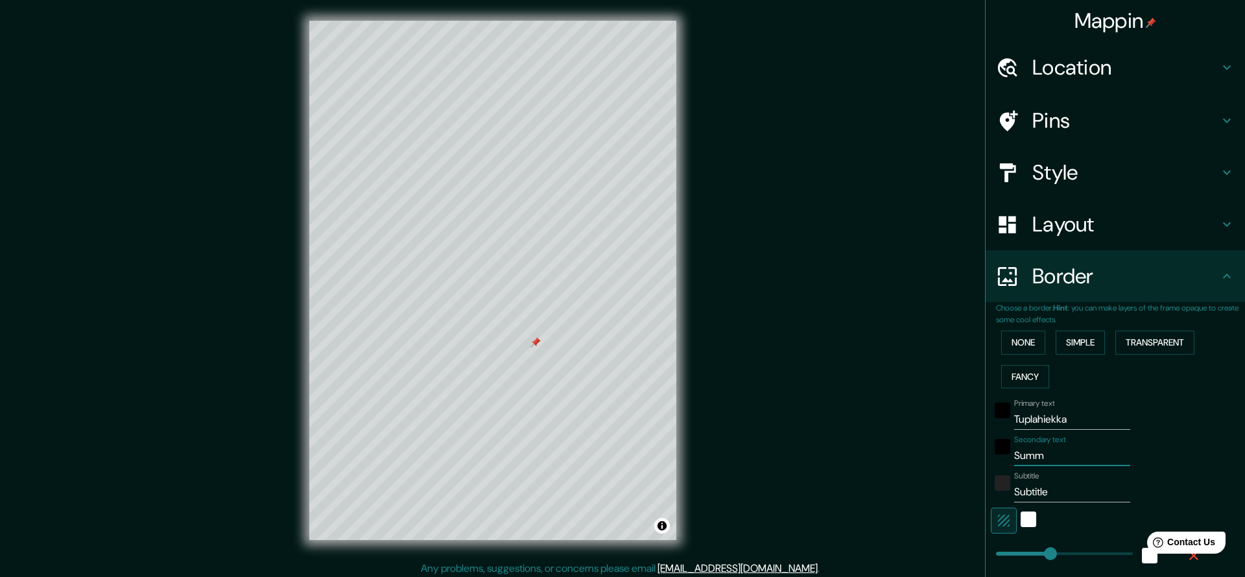
type input "45"
type input "Summan"
type input "226"
type input "45"
type input "Summant"
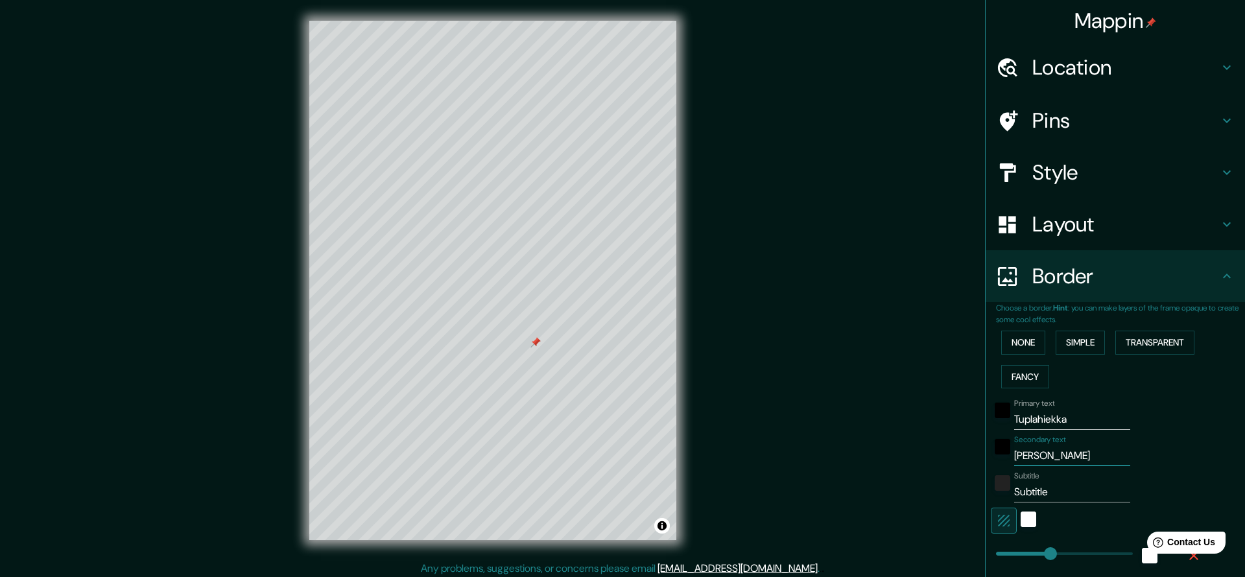
type input "226"
type input "45"
type input "Summanti"
type input "226"
type input "45"
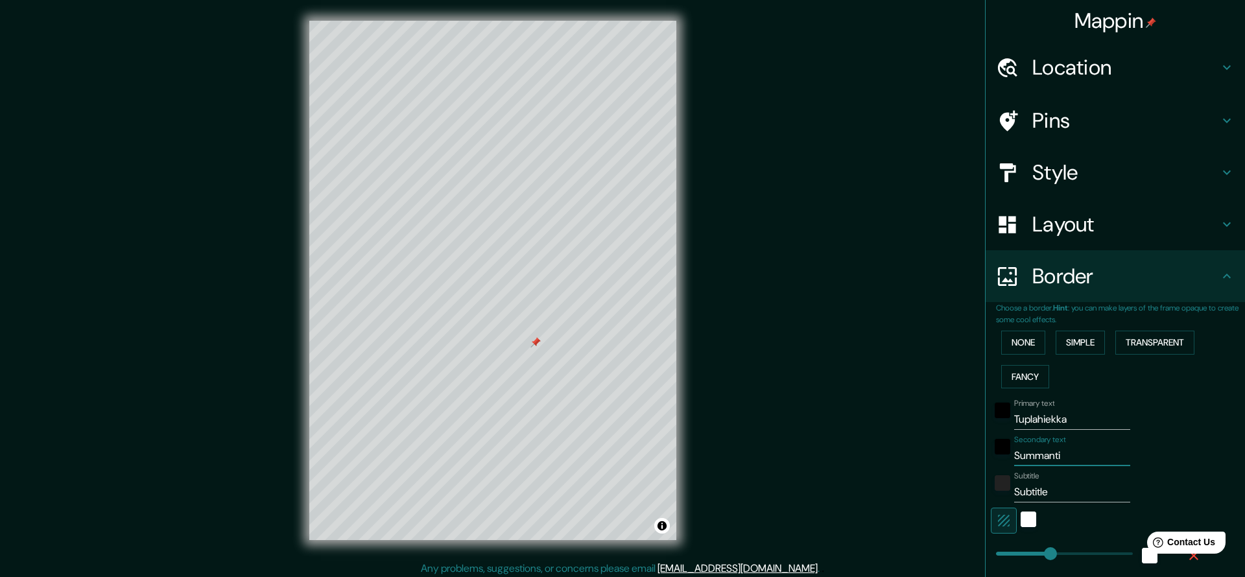
type input "Summantie"
type input "226"
type input "45"
type input "Summantie"
type input "226"
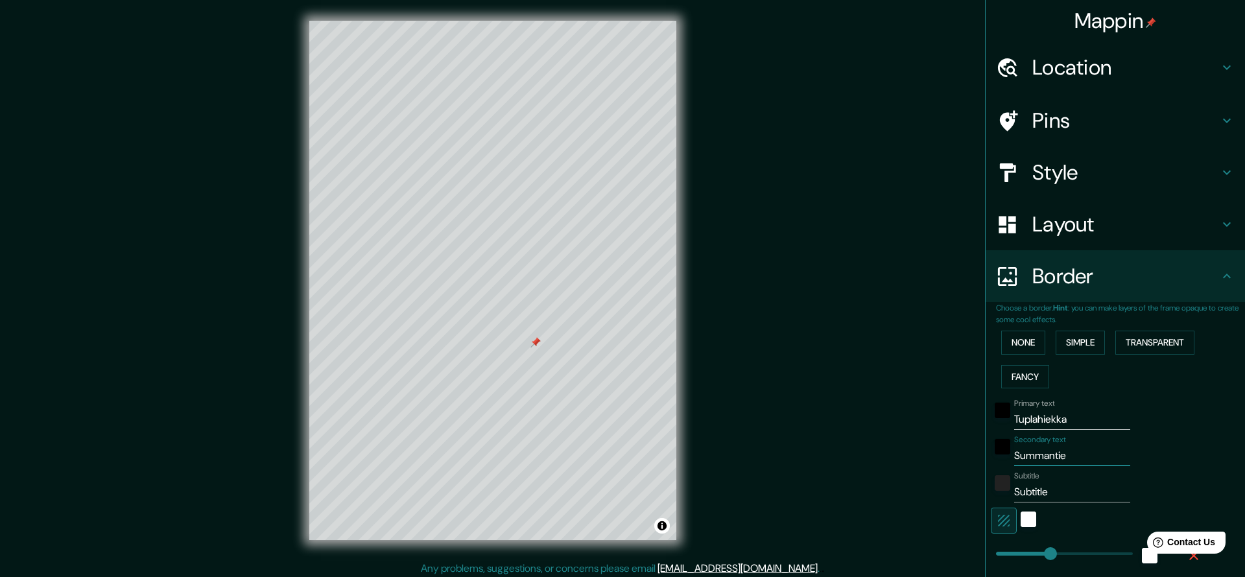
type input "45"
type input "Summantie 1"
type input "226"
type input "45"
type input "Summantie 18"
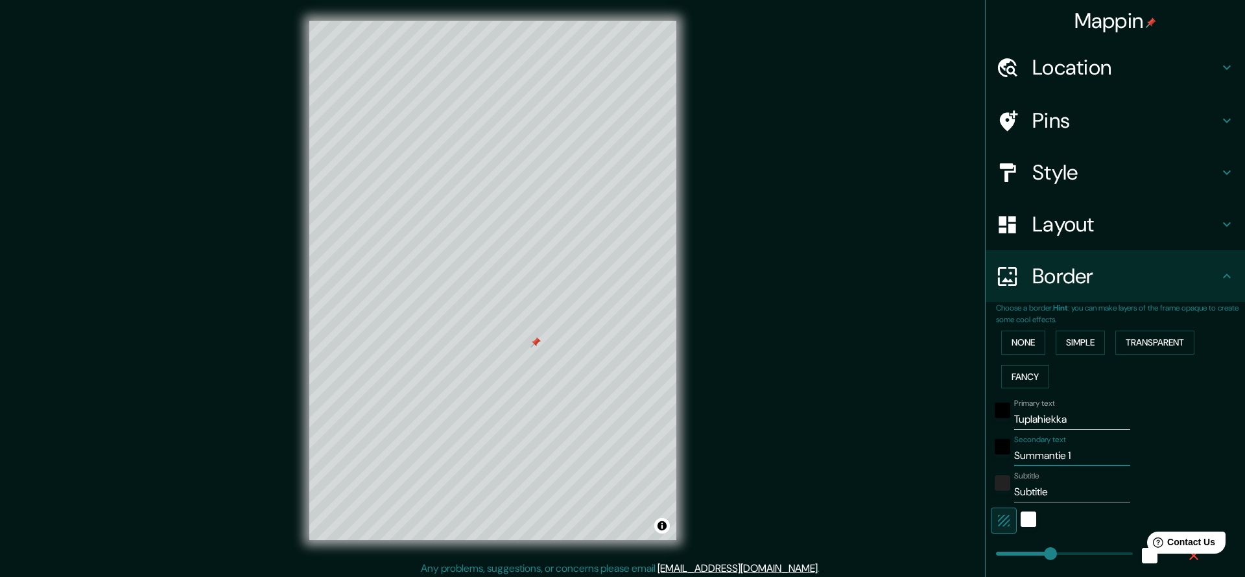
type input "226"
type input "45"
type input "Summantie 182"
type input "226"
type input "45"
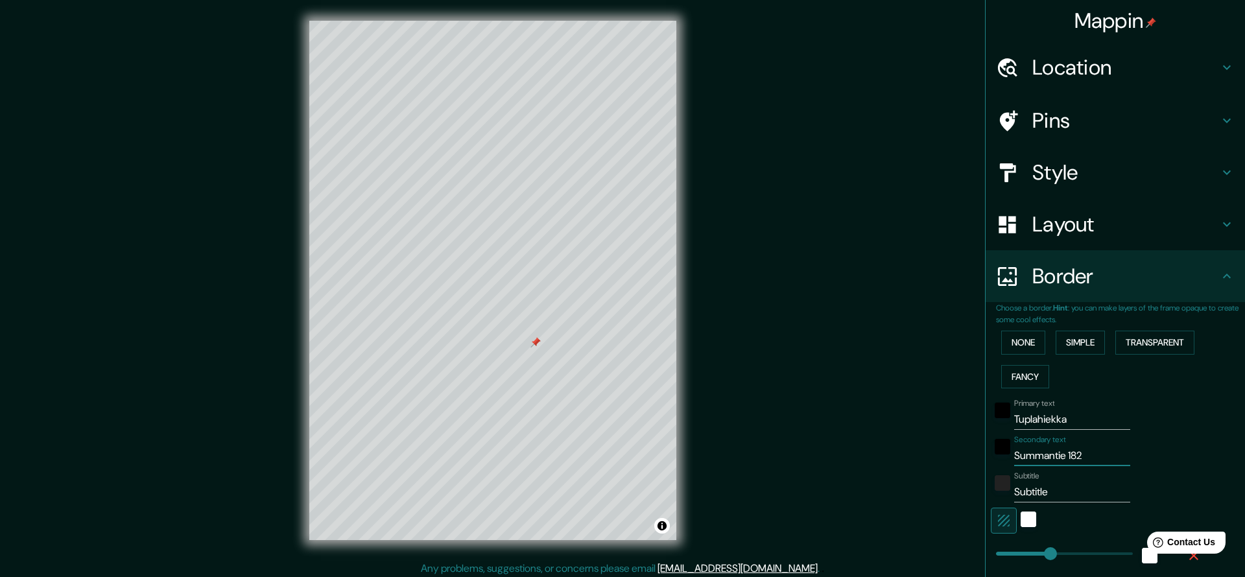
type input "Summantie 182D"
type input "226"
type input "45"
type input "Summantie 182D"
type input "8"
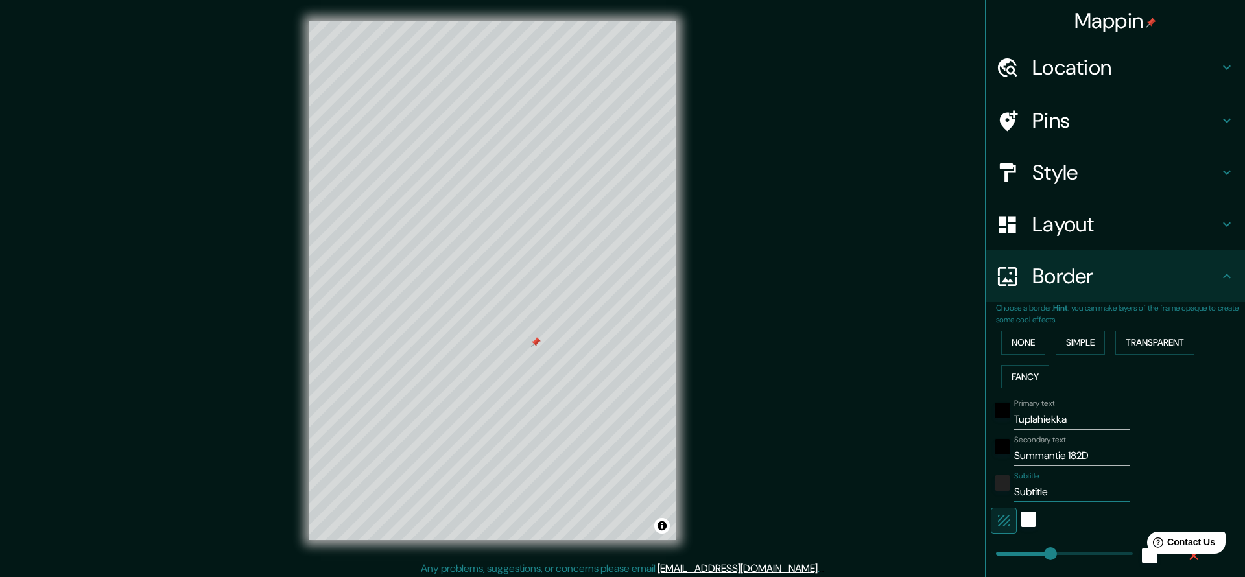
type input "226"
type input "45"
type input "82"
type input "226"
type input "45"
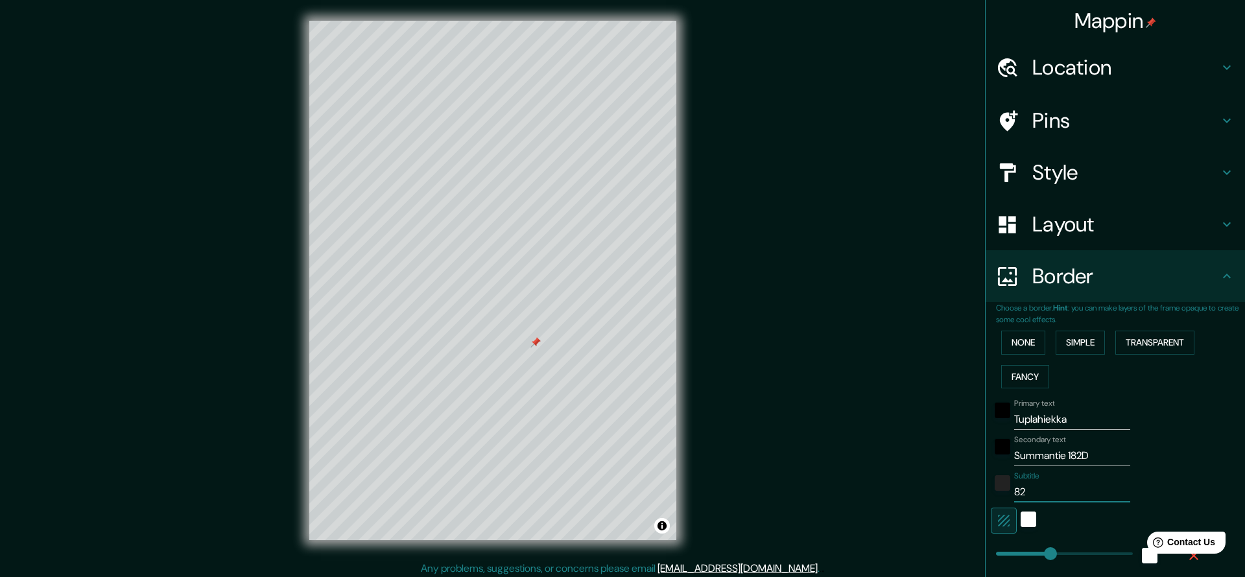
type input "821"
type input "226"
type input "45"
type input "8212"
type input "226"
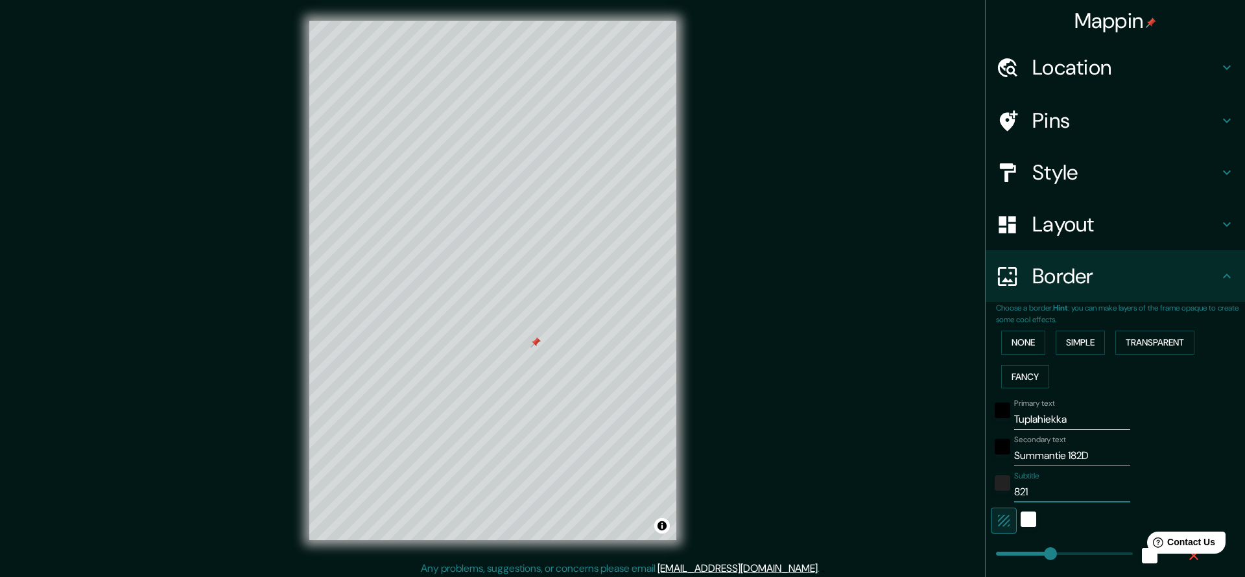
type input "45"
type input "82120"
type input "226"
type input "45"
type input "82120"
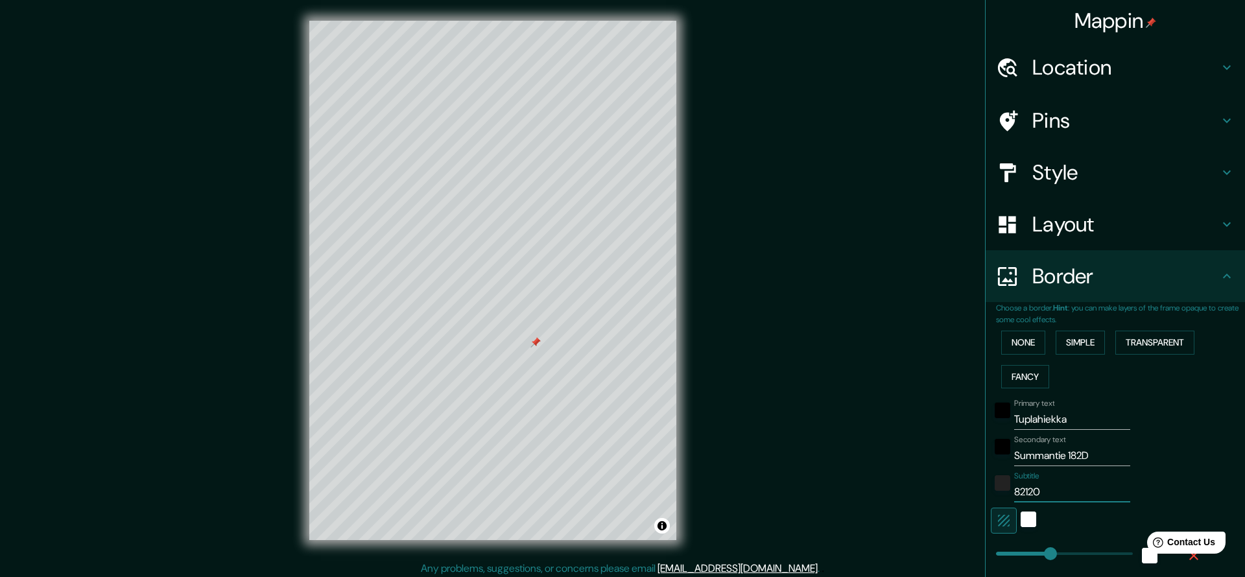
type input "226"
type input "45"
type input "82120 J"
type input "226"
type input "45"
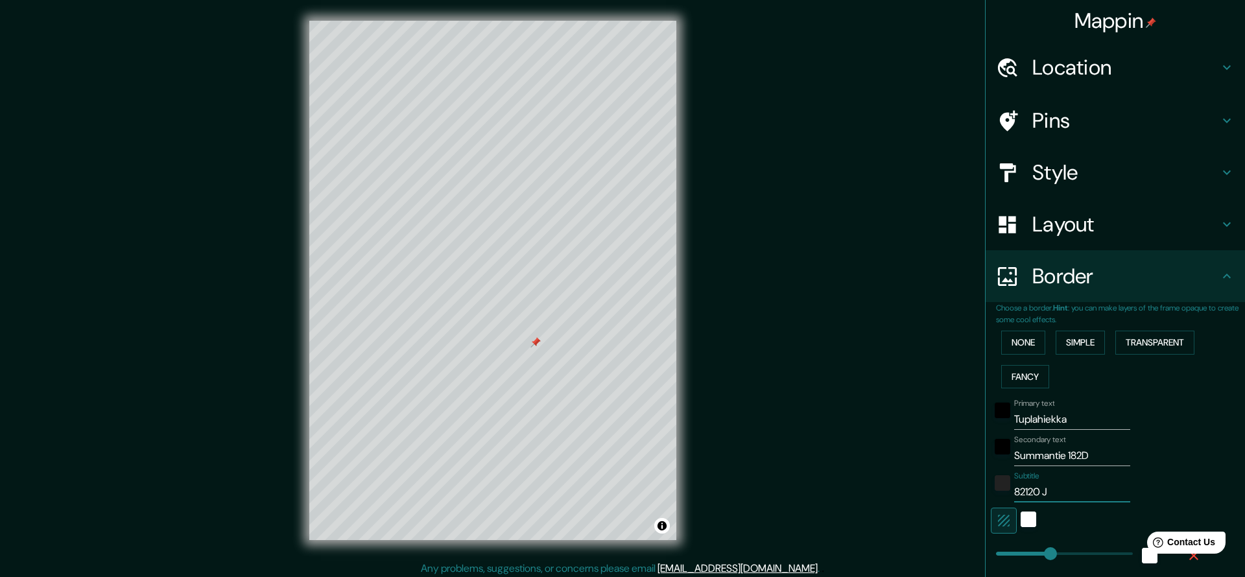
type input "82120 JO"
type input "226"
type input "45"
type input "82120 JOE"
type input "226"
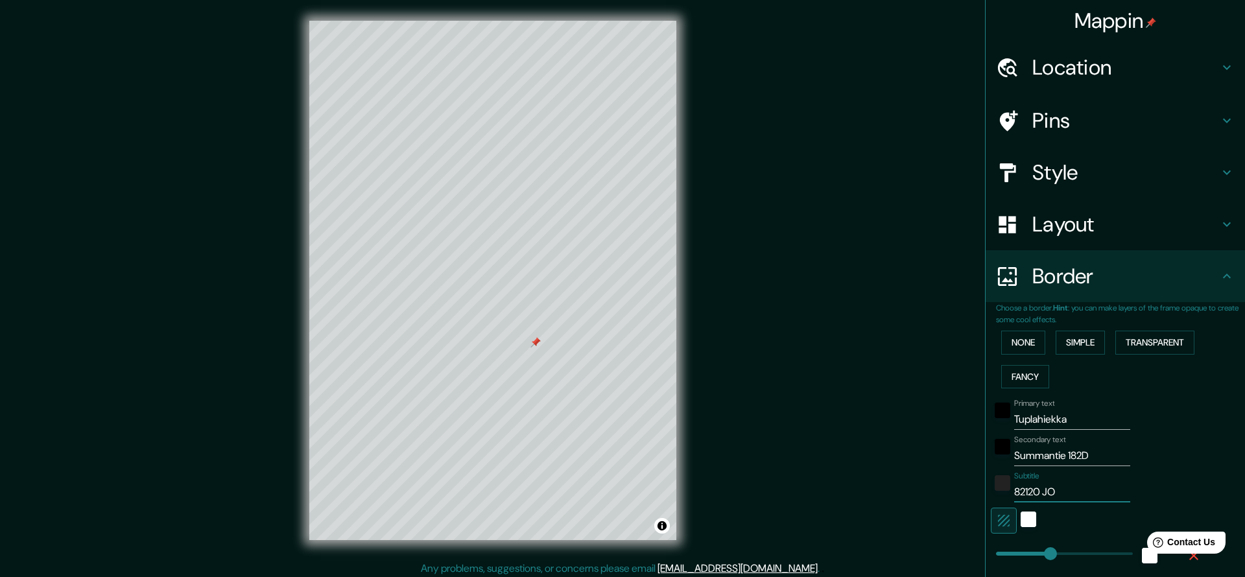
type input "45"
type input "82120 JOEN"
type input "226"
type input "45"
type input "82120 JOENS"
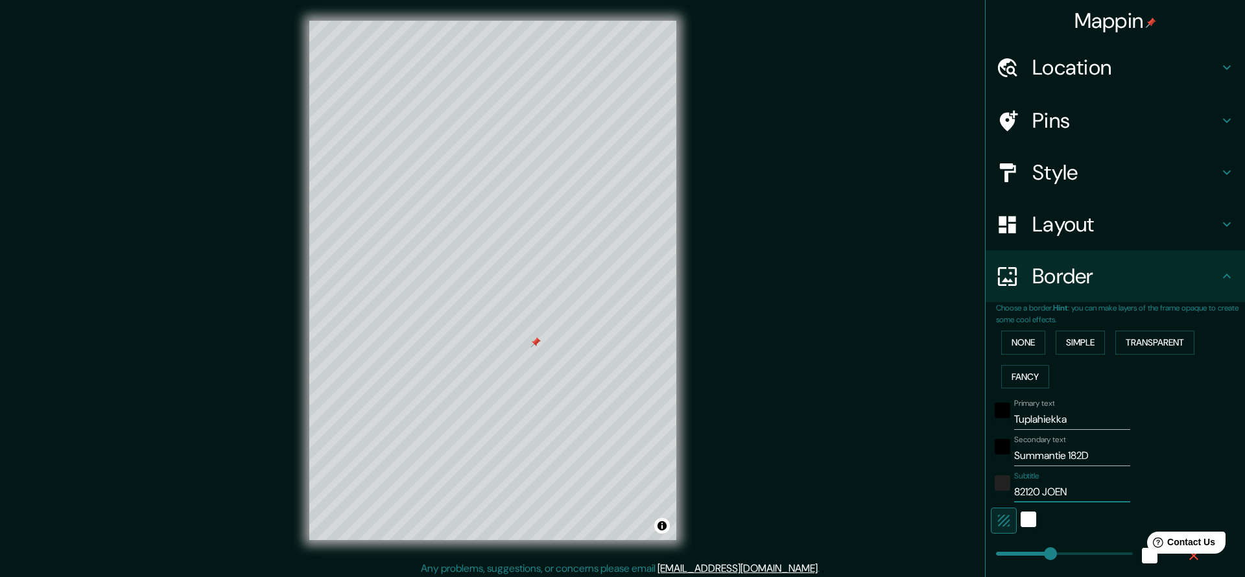
type input "226"
type input "45"
type input "82120 JOENSU"
type input "226"
type input "45"
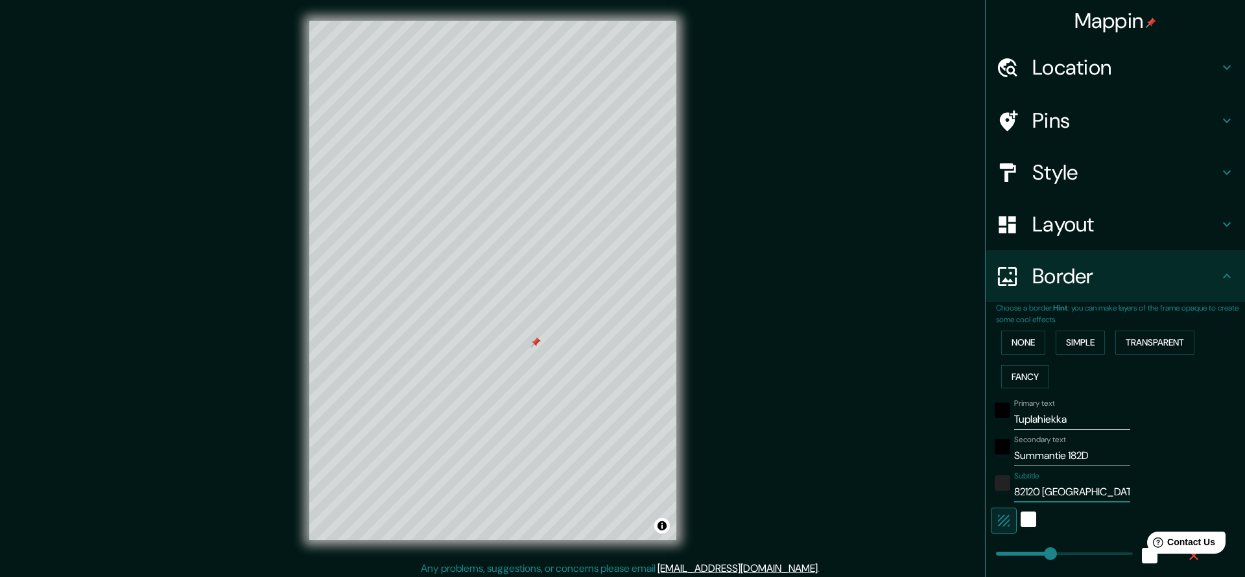
type input "82120 JOENSUU"
type input "226"
type input "45"
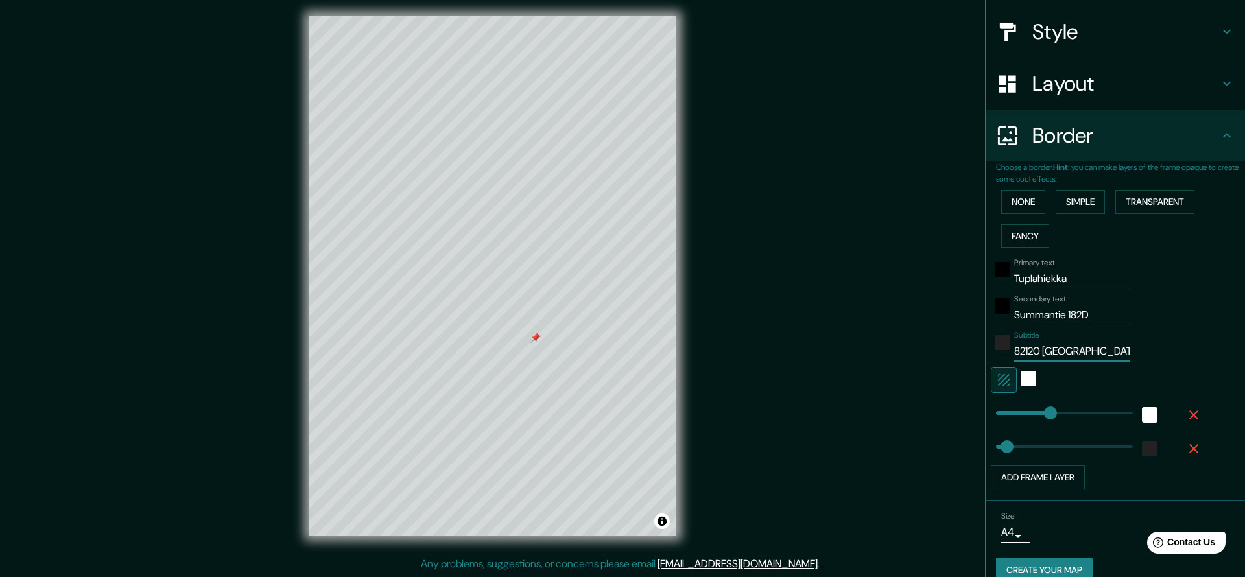
scroll to position [5, 0]
type input "82120 JOENSUU"
type input "45"
click at [1040, 348] on input "82120 JOENSUU" at bounding box center [1073, 351] width 116 height 21
click at [1042, 348] on input "82120 JOENSUU" at bounding box center [1073, 351] width 116 height 21
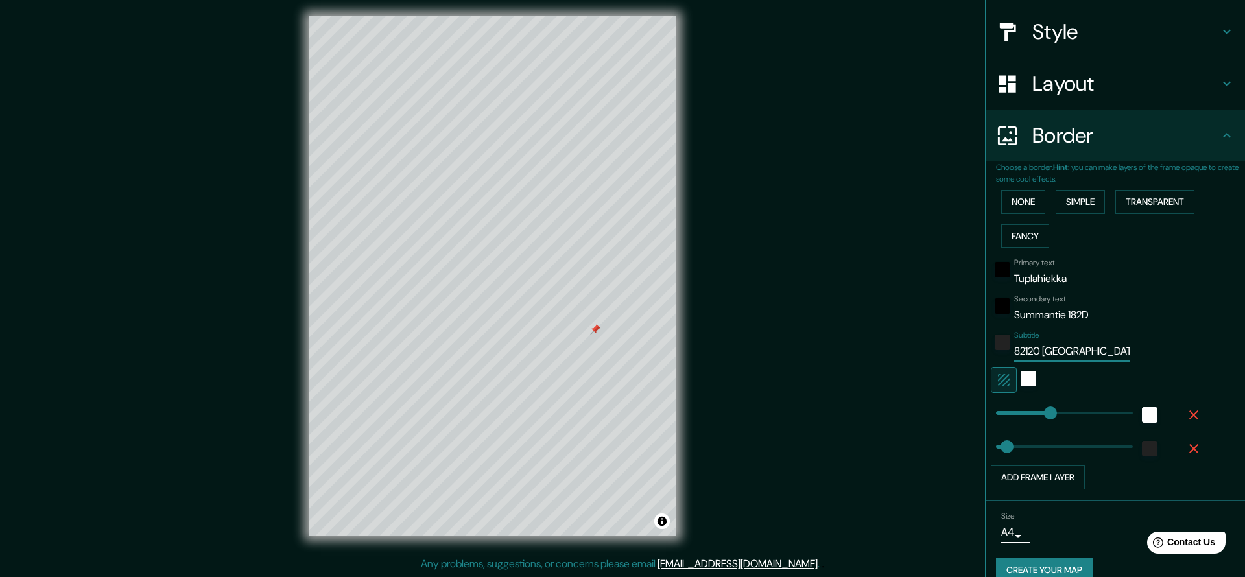
drag, startPoint x: 1043, startPoint y: 346, endPoint x: 985, endPoint y: 346, distance: 58.4
click at [985, 346] on div "Mappin Location Outokumpu, Pohjois-Karjalan maakunta, Suomi Pins Style Layout B…" at bounding box center [1115, 288] width 260 height 577
type input "8 JOENSUU"
type input "226"
type input "45"
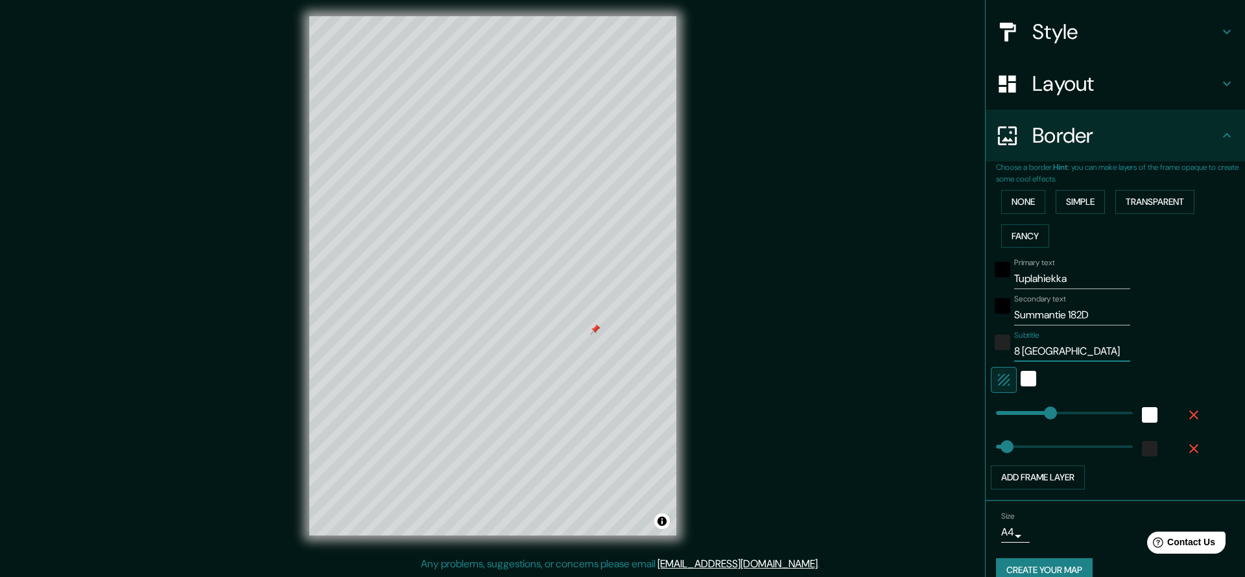
type input "81 JOENSUU"
type input "226"
type input "45"
type input "813 JOENSUU"
type input "226"
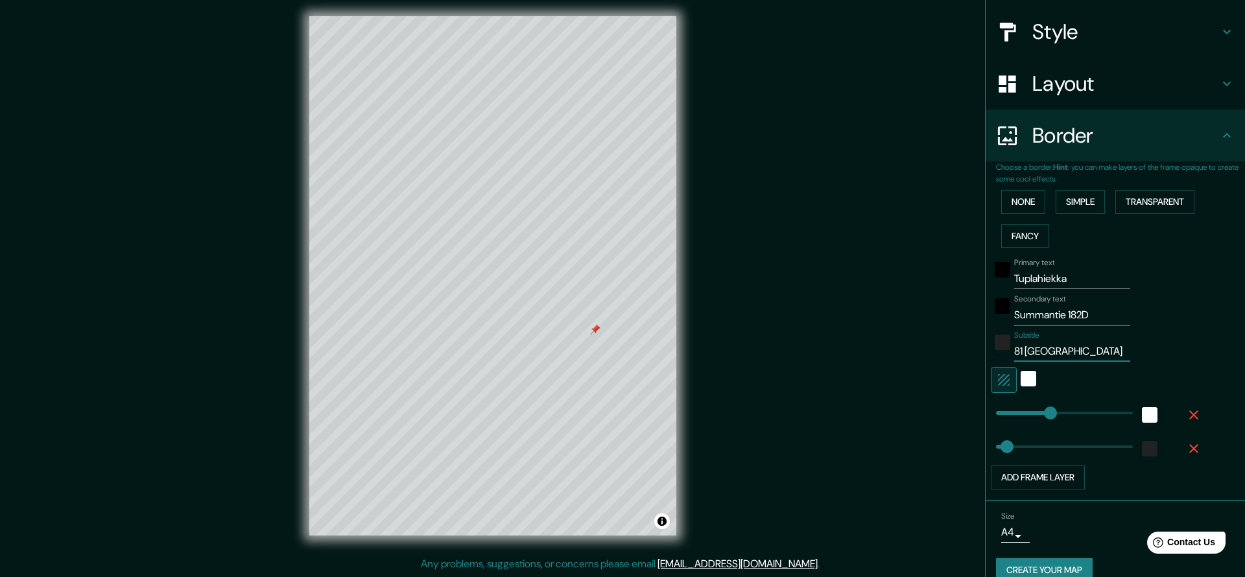
type input "45"
type input "8136 JOENSUU"
type input "226"
type input "45"
type input "81360 JOENSUU"
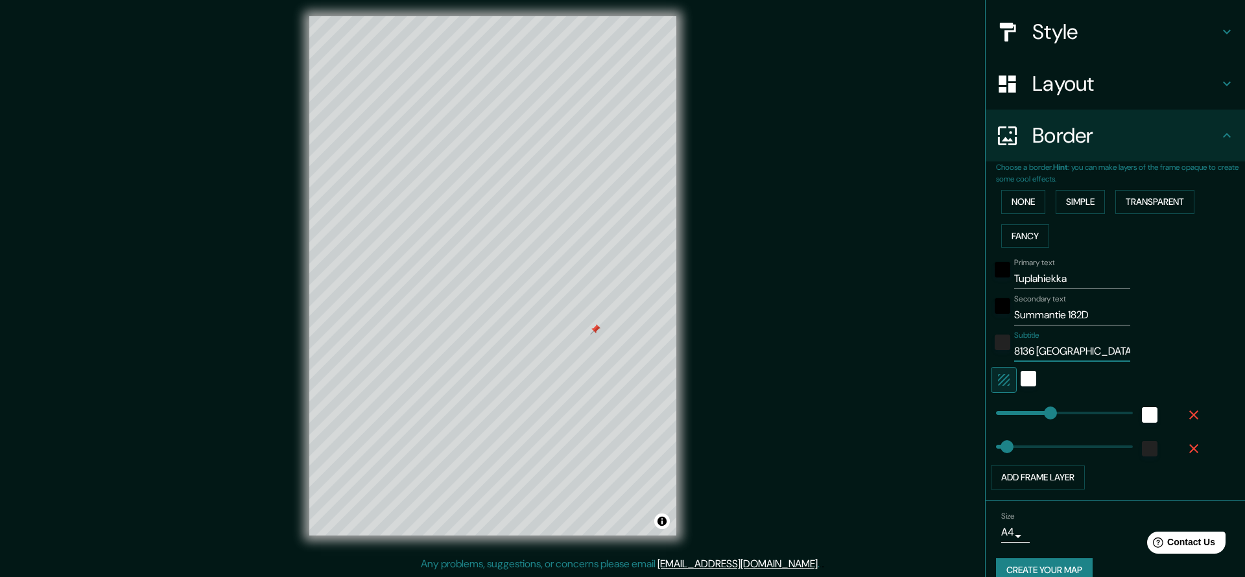
type input "226"
type input "45"
drag, startPoint x: 1101, startPoint y: 348, endPoint x: 1047, endPoint y: 349, distance: 53.9
click at [1046, 349] on input "81360 JOENSUU" at bounding box center [1073, 351] width 116 height 21
type input "81360"
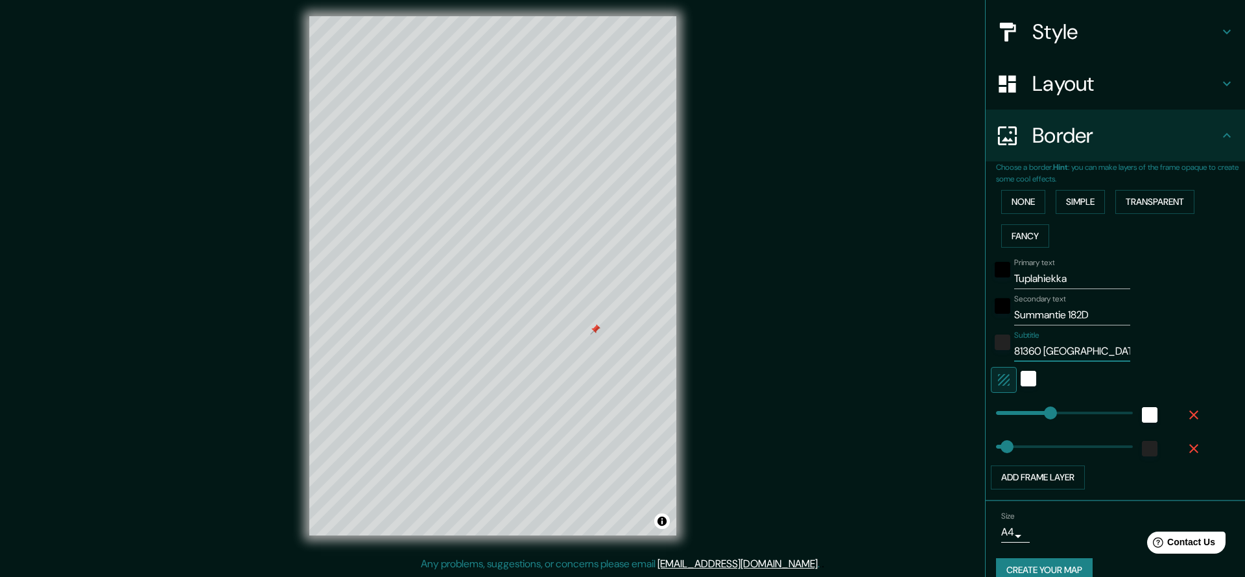
type input "226"
type input "45"
type input "81360 S"
type input "226"
type input "45"
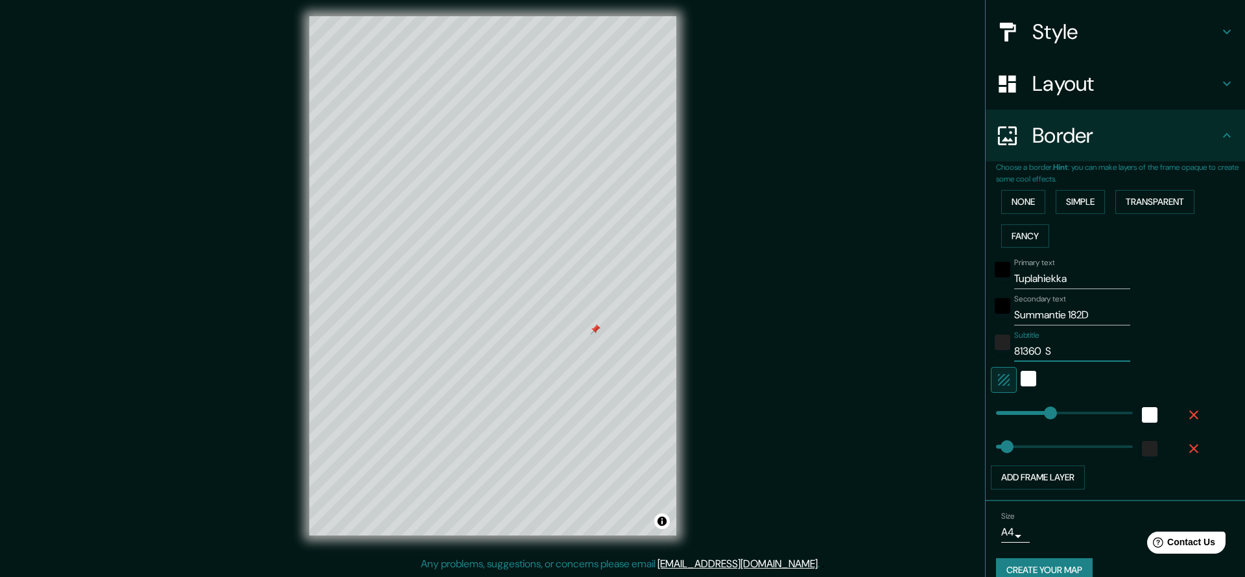
type input "81360 SA"
type input "226"
type input "45"
type input "81360 SAR"
type input "226"
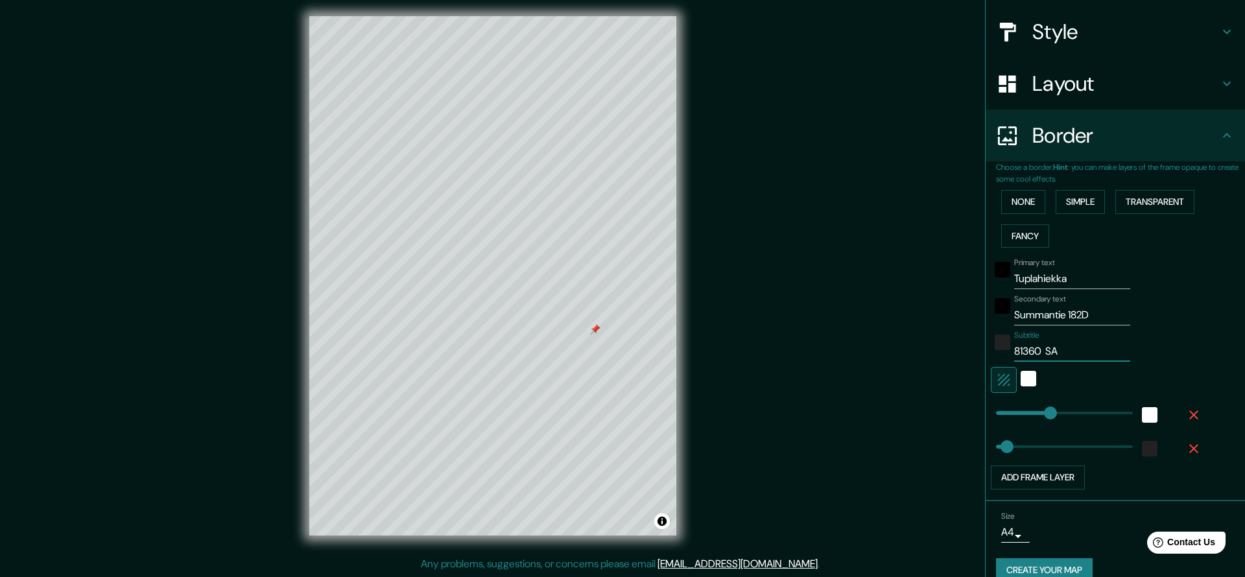
type input "45"
type input "81360 SARV"
type input "226"
type input "45"
type input "81360 SARVI"
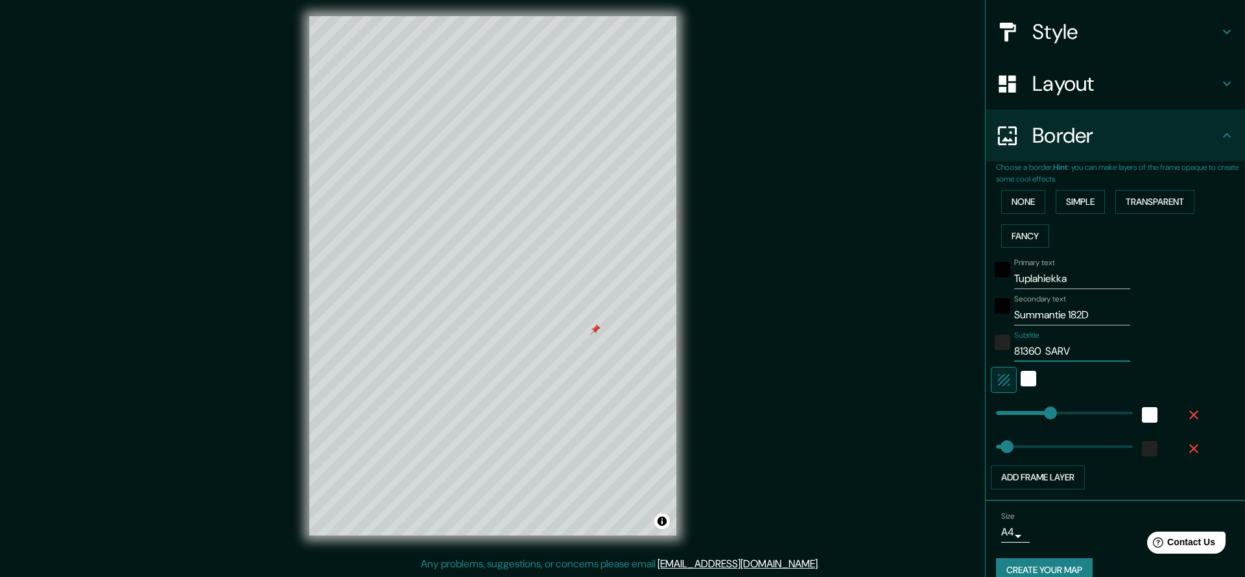
type input "226"
type input "45"
type input "81360 SARVIN"
type input "226"
type input "45"
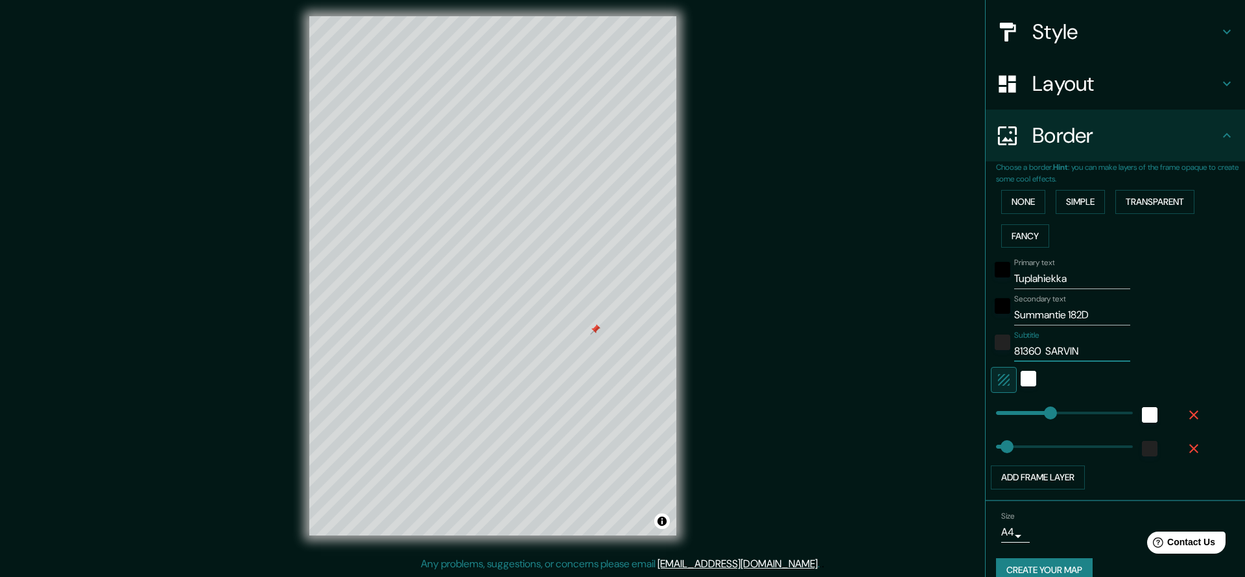
type input "81360 SARVINK"
type input "226"
type input "45"
type input "81360 SARVINKI"
type input "226"
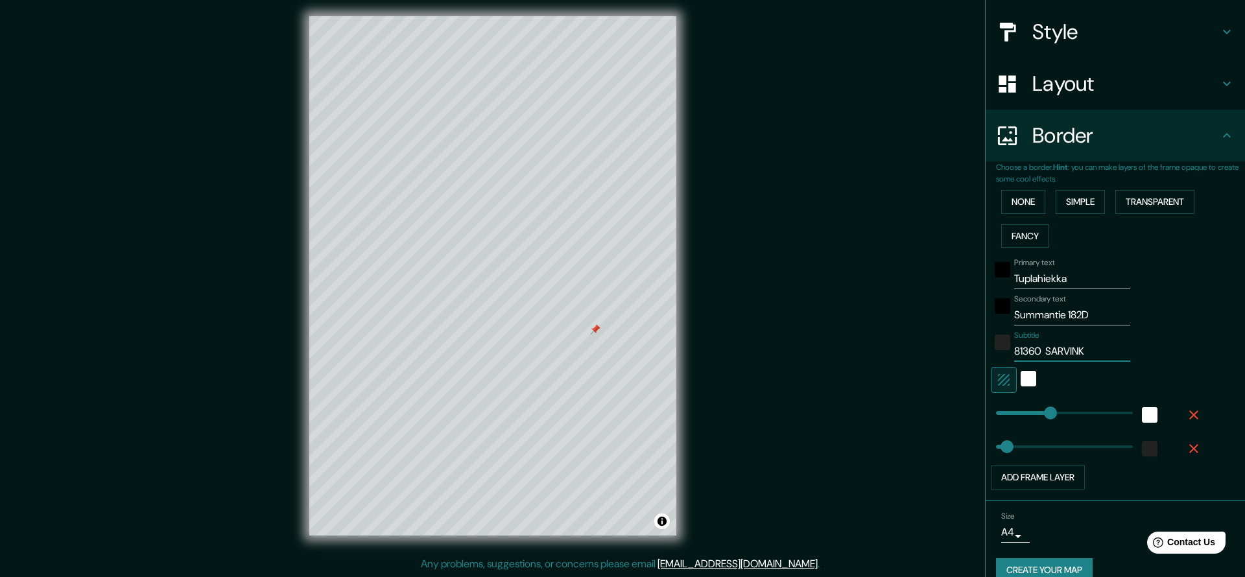
type input "45"
type input "81360 SARVINKI"
type input "226"
type input "45"
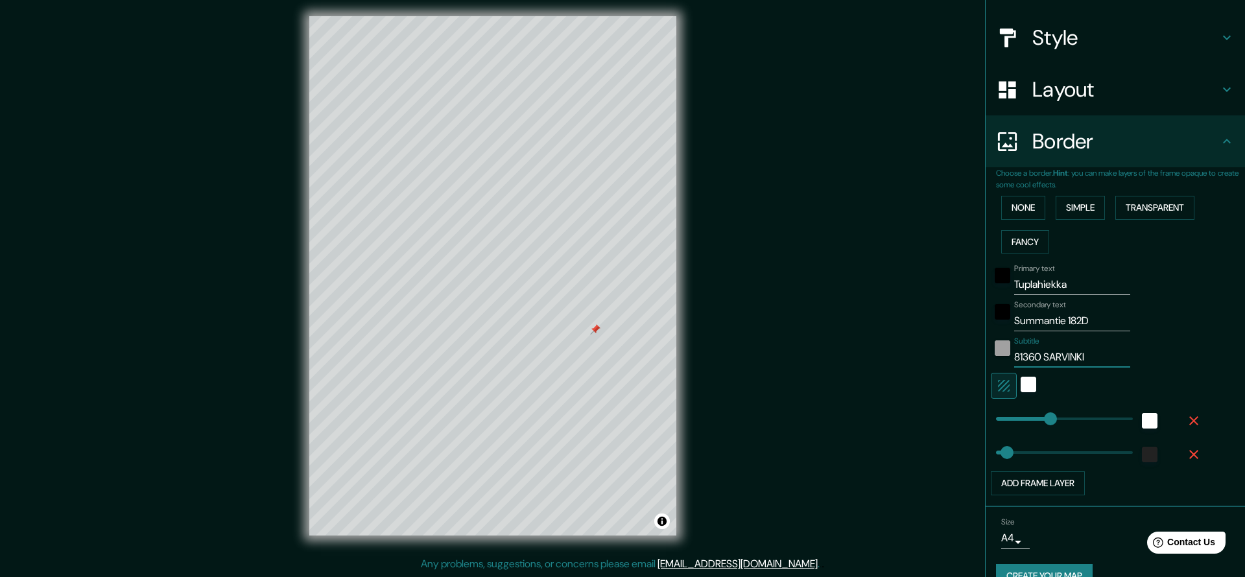
drag, startPoint x: 1078, startPoint y: 351, endPoint x: 1010, endPoint y: 349, distance: 68.1
click at [1010, 349] on div "Subtitle 81360 SARVINKI" at bounding box center [1097, 352] width 213 height 31
type input "S"
type input "226"
type input "45"
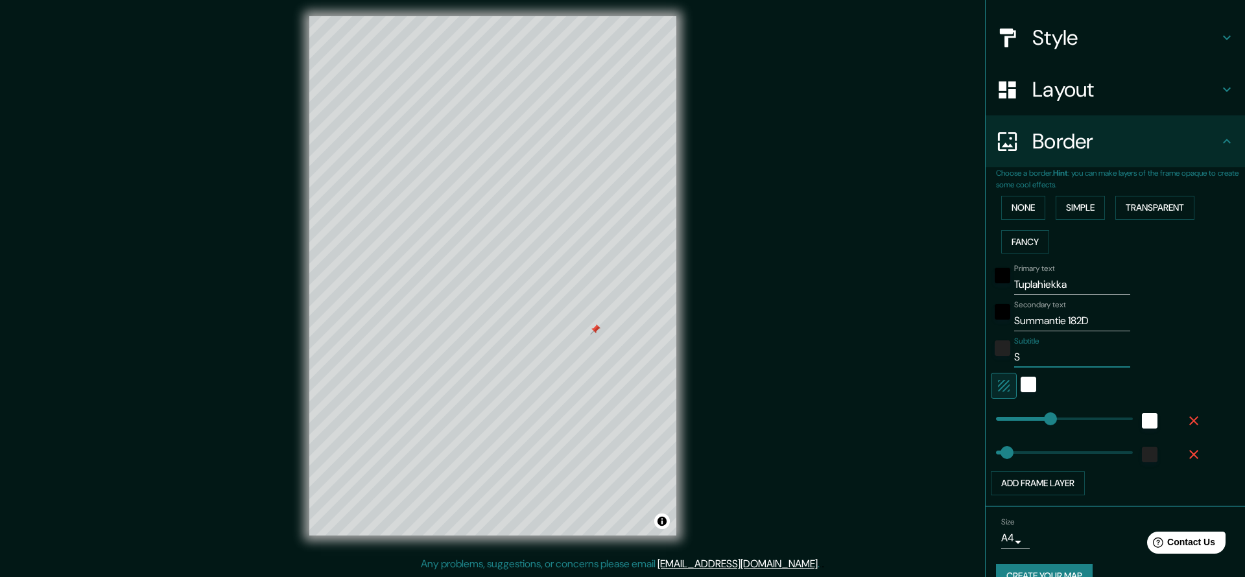
type input "SA"
type input "226"
type input "45"
type input "SAR"
type input "226"
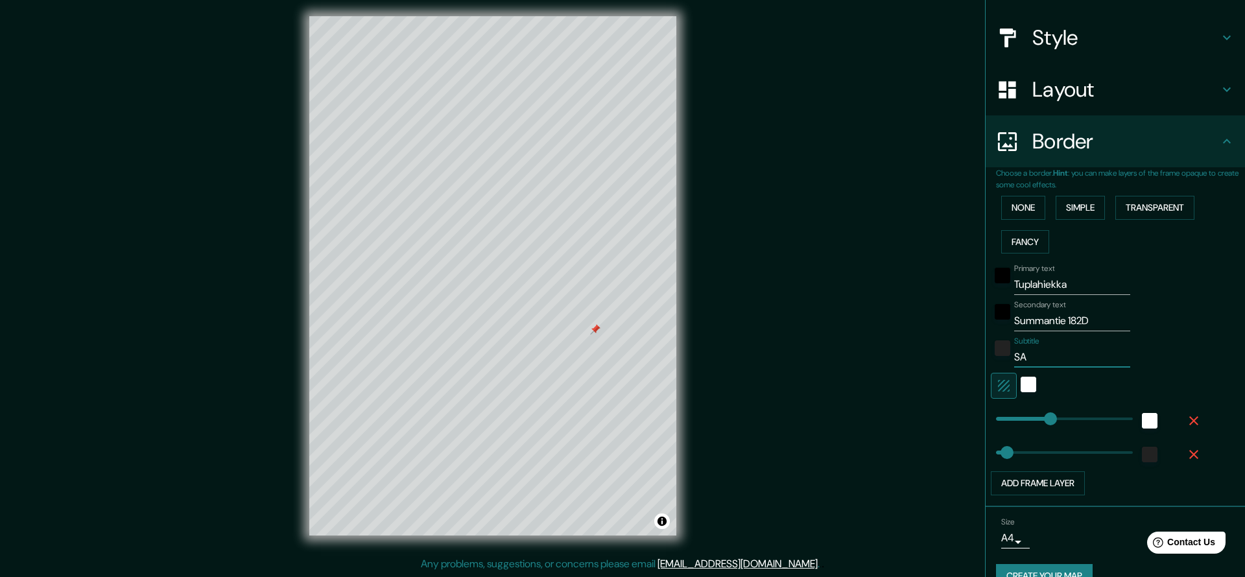
type input "45"
type input "SARV"
type input "226"
type input "45"
type input "SARVI"
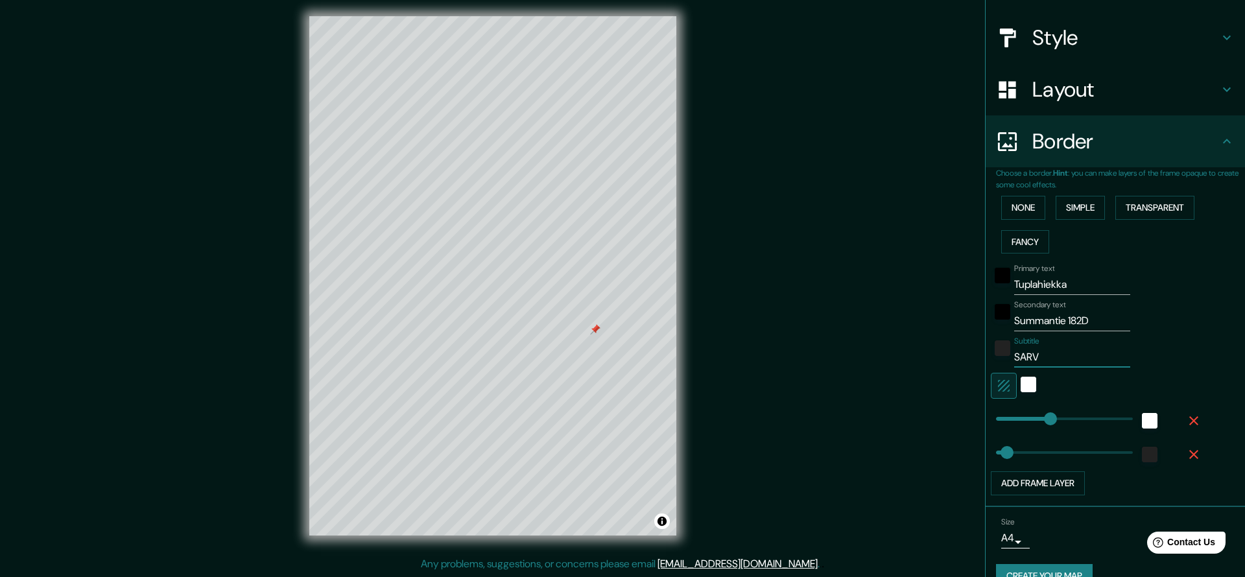
type input "226"
type input "45"
type input "SARVIN"
type input "226"
type input "45"
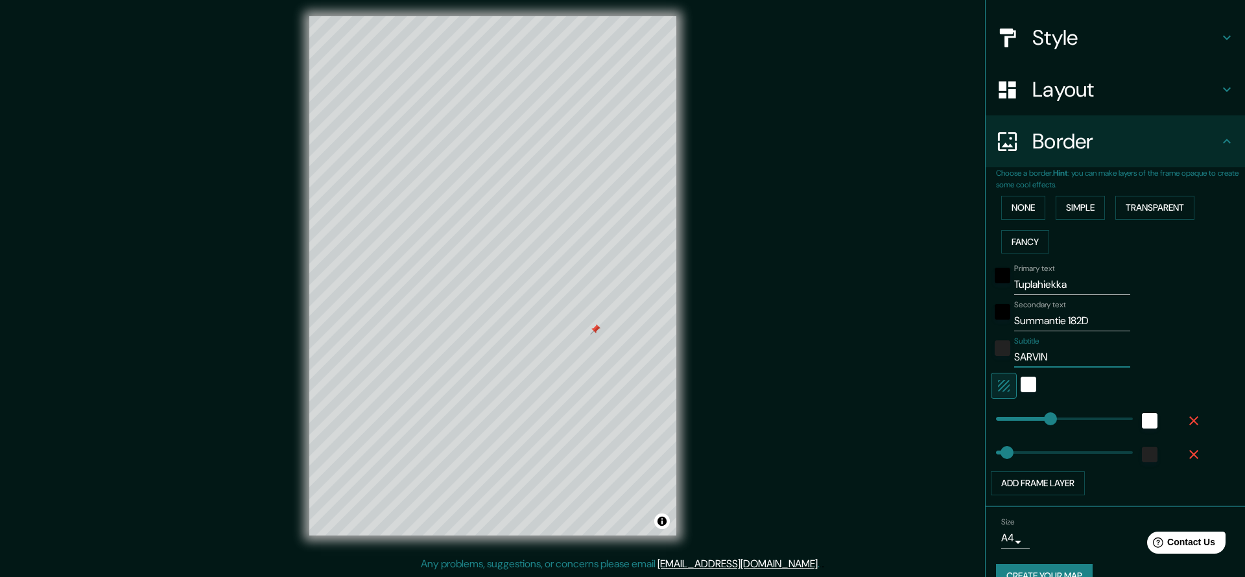
type input "SARVINK"
type input "226"
type input "45"
type input "SARVINKI"
type input "226"
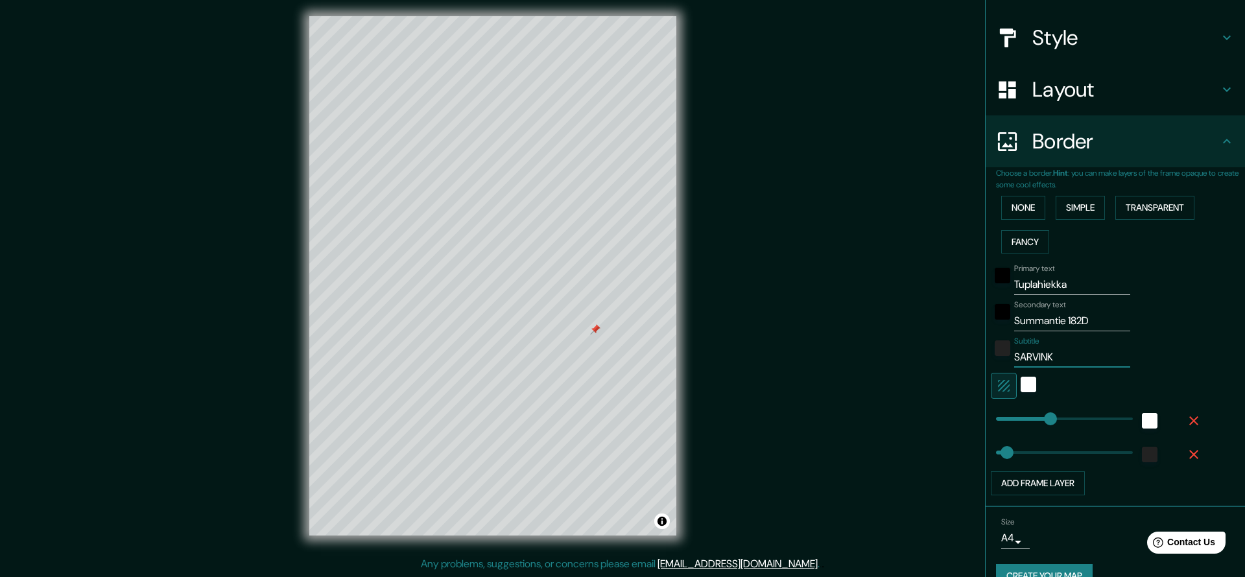
type input "45"
type input "SARVINKI"
drag, startPoint x: 1082, startPoint y: 281, endPoint x: 988, endPoint y: 278, distance: 94.1
click at [988, 278] on div "Choose a border. Hint : you can make layers of the frame opaque to create some …" at bounding box center [1115, 337] width 259 height 340
type input "226"
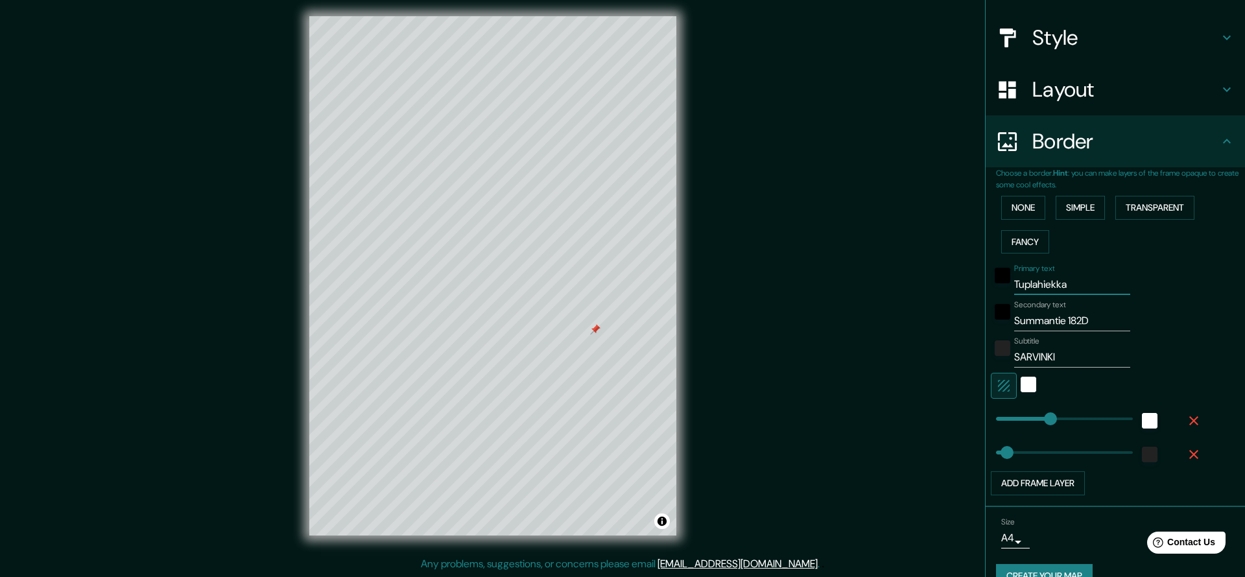
type input "45"
drag, startPoint x: 1106, startPoint y: 316, endPoint x: 1012, endPoint y: 313, distance: 94.1
click at [1011, 313] on div "Secondary text Summantie 182D" at bounding box center [1097, 315] width 213 height 31
type input "226"
drag, startPoint x: 1066, startPoint y: 352, endPoint x: 1002, endPoint y: 353, distance: 64.9
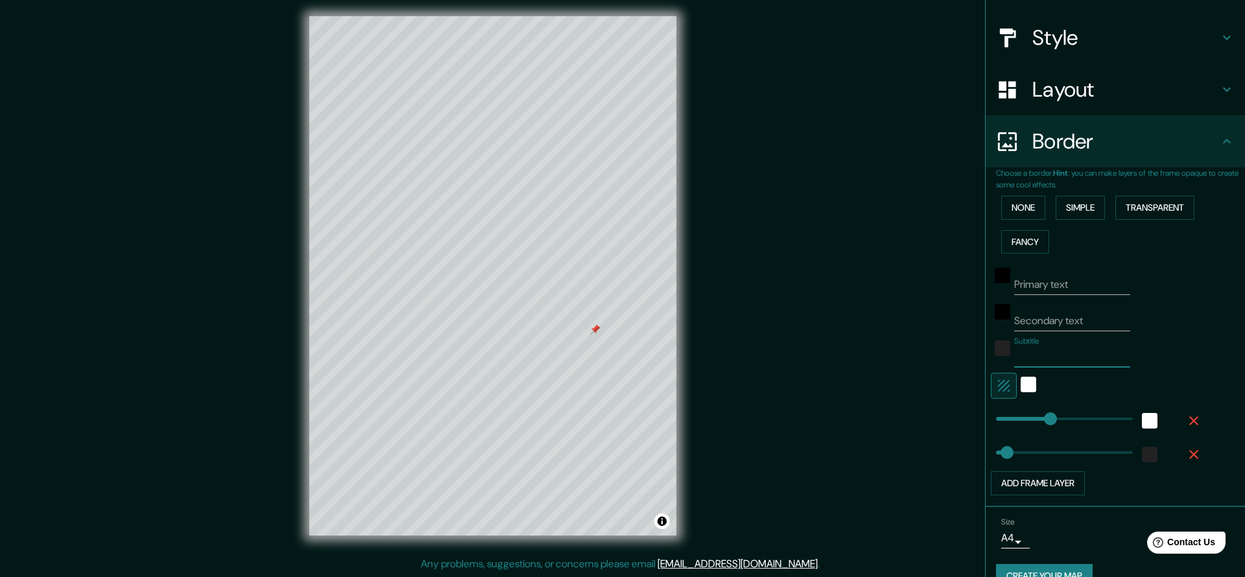
click at [1002, 353] on div "Subtitle" at bounding box center [1097, 352] width 213 height 31
click at [1056, 567] on button "Create your map" at bounding box center [1044, 576] width 97 height 24
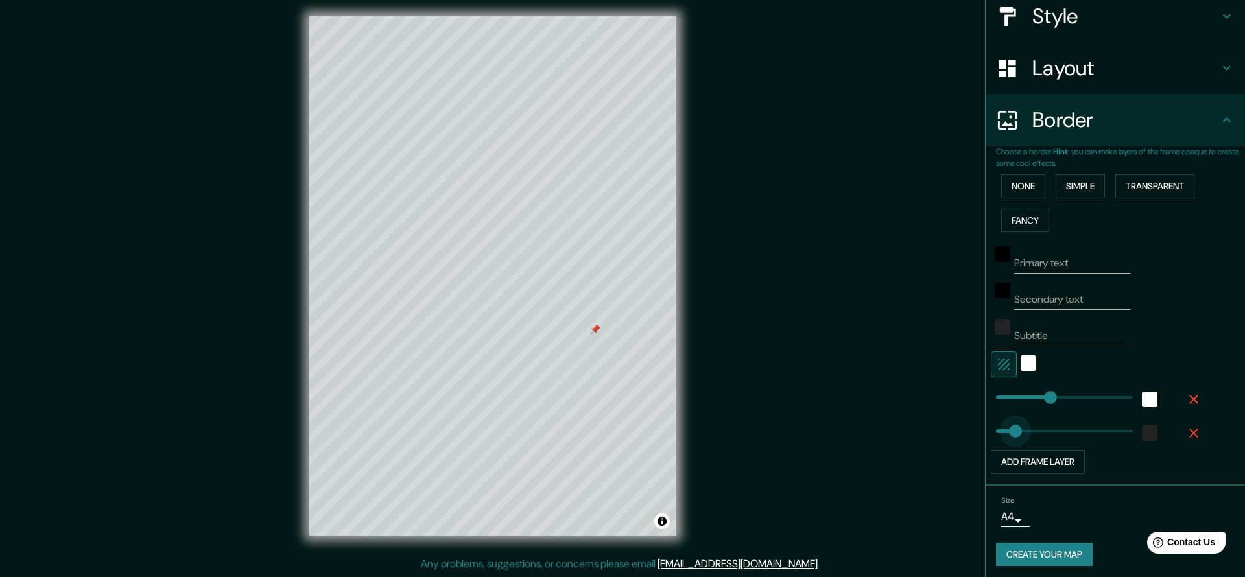
drag, startPoint x: 1009, startPoint y: 428, endPoint x: 1016, endPoint y: 426, distance: 6.8
click at [1010, 428] on span at bounding box center [1010, 431] width 13 height 13
click at [1068, 553] on button "Create your map" at bounding box center [1044, 555] width 97 height 24
click at [666, 522] on button "Toggle attribution" at bounding box center [663, 522] width 16 height 16
click at [815, 518] on div "Mappin Location Outokumpu, Pohjois-Karjalan maakunta, Suomi Pins Style Layout B…" at bounding box center [622, 286] width 1245 height 582
